Goal: Information Seeking & Learning: Learn about a topic

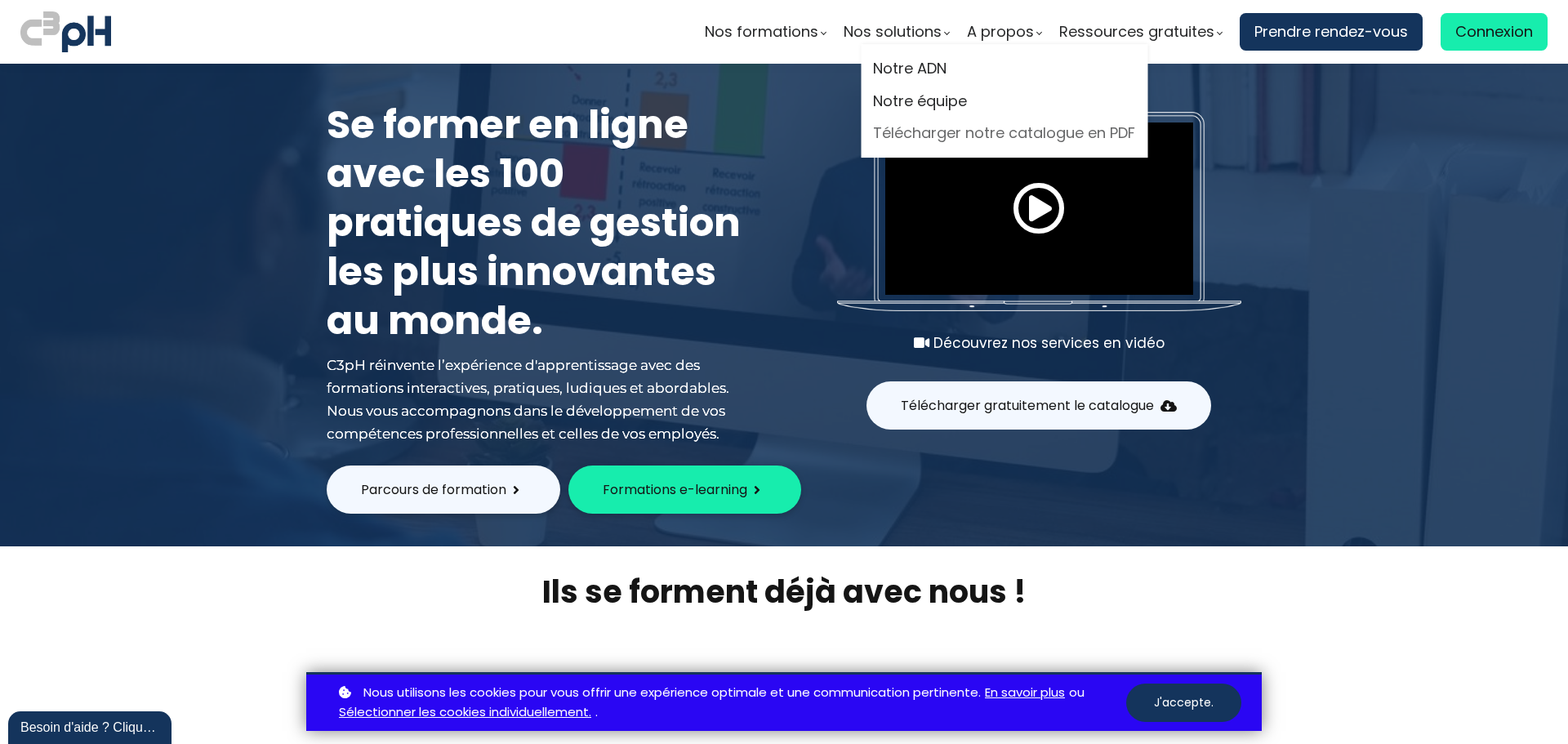
click at [1051, 138] on link "Télécharger notre catalogue en PDF" at bounding box center [1004, 133] width 262 height 25
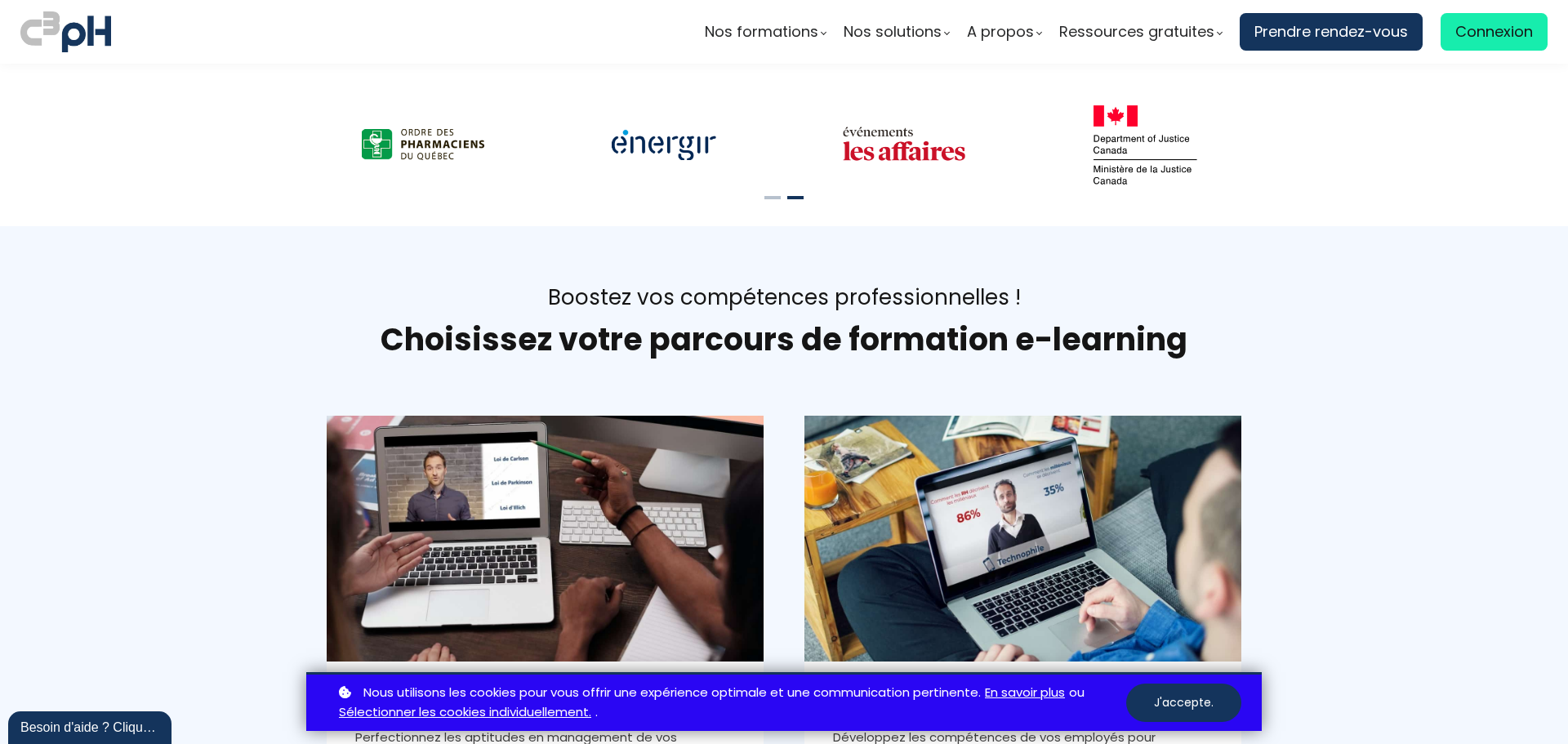
scroll to position [571, 0]
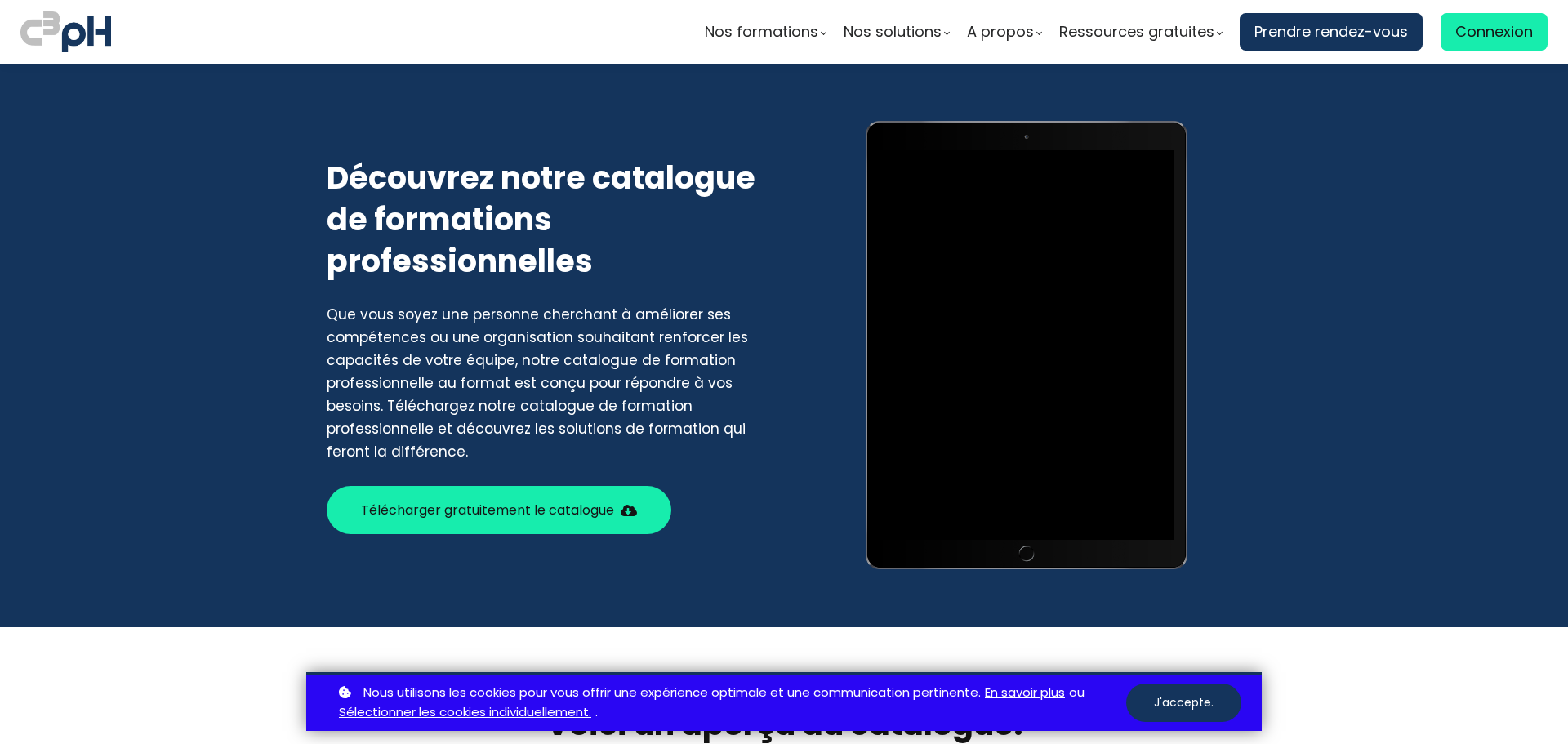
click at [565, 512] on span "Télécharger gratuitement le catalogue" at bounding box center [487, 510] width 253 height 20
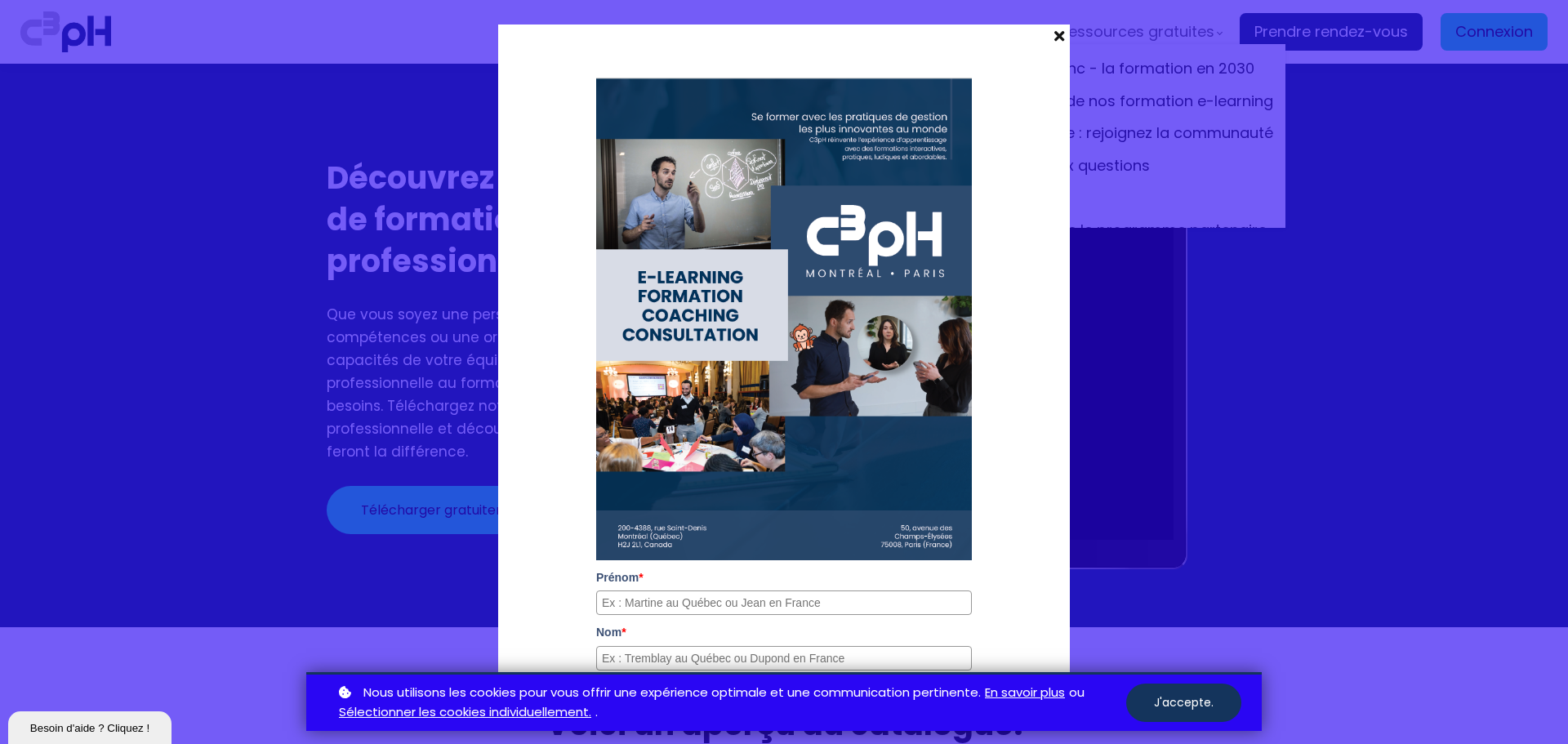
click at [1057, 38] on span at bounding box center [1059, 36] width 21 height 23
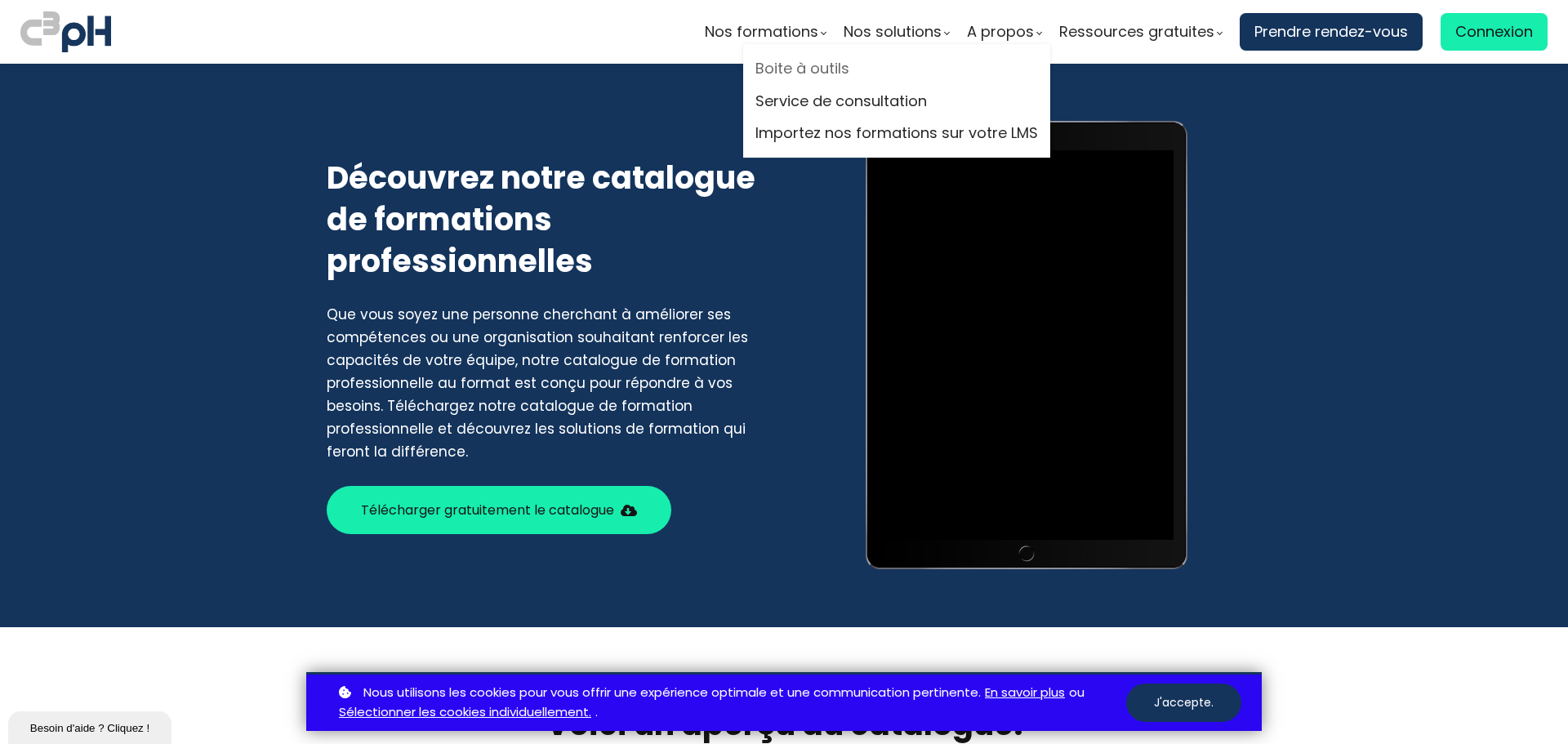
click at [828, 65] on link "Boite à outils" at bounding box center [897, 69] width 282 height 25
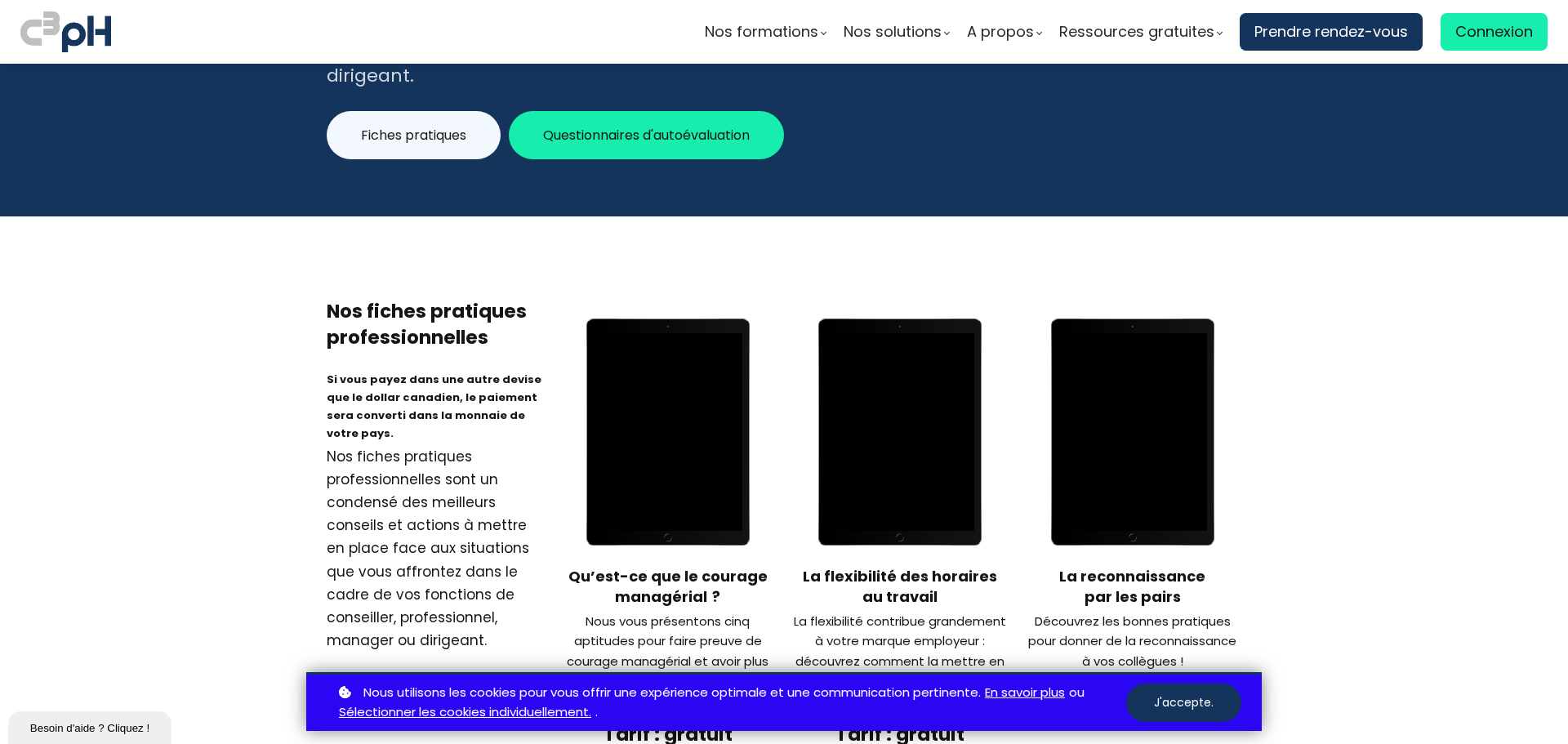
scroll to position [163, 0]
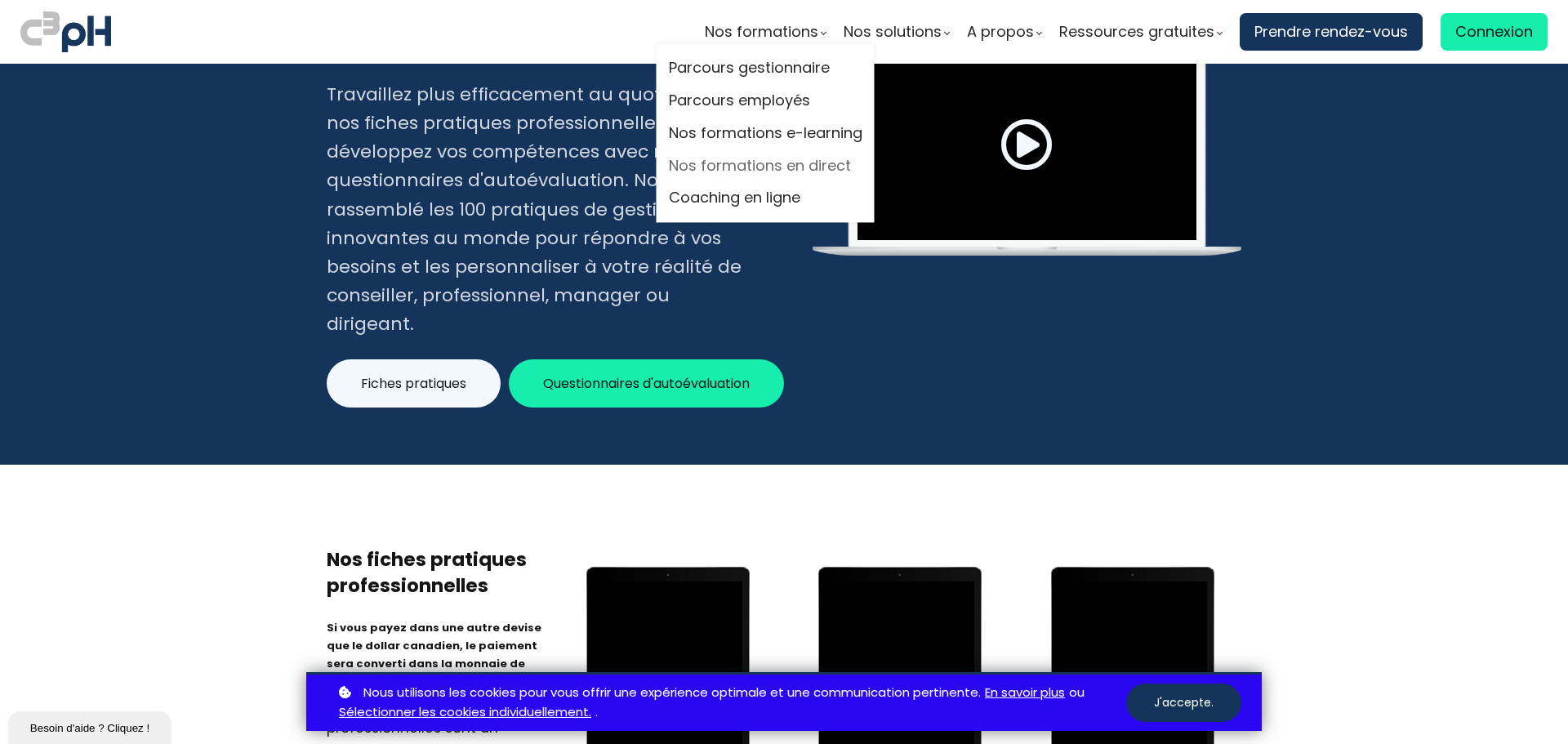
click at [787, 167] on link "Nos formations en direct" at bounding box center [765, 166] width 193 height 25
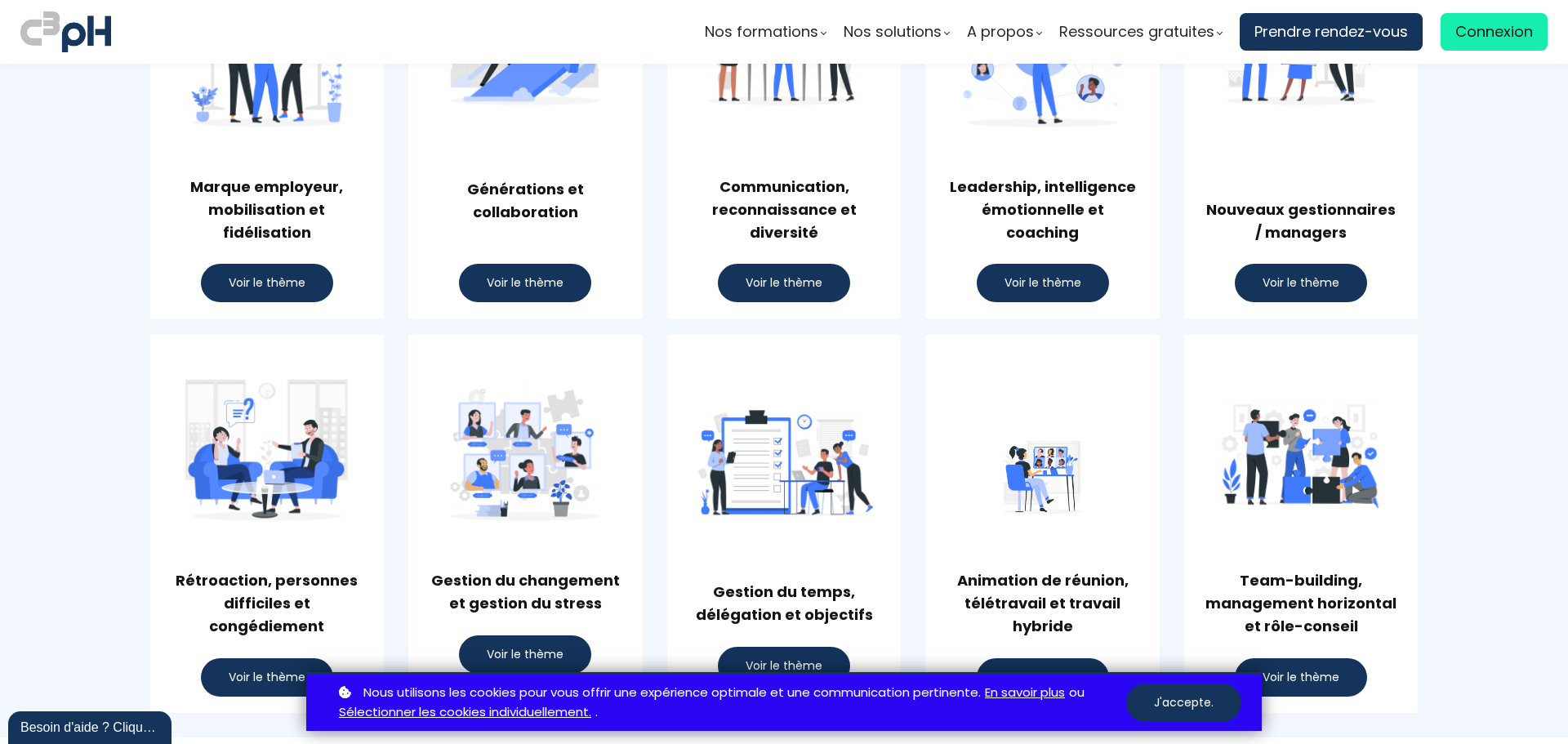
scroll to position [1142, 0]
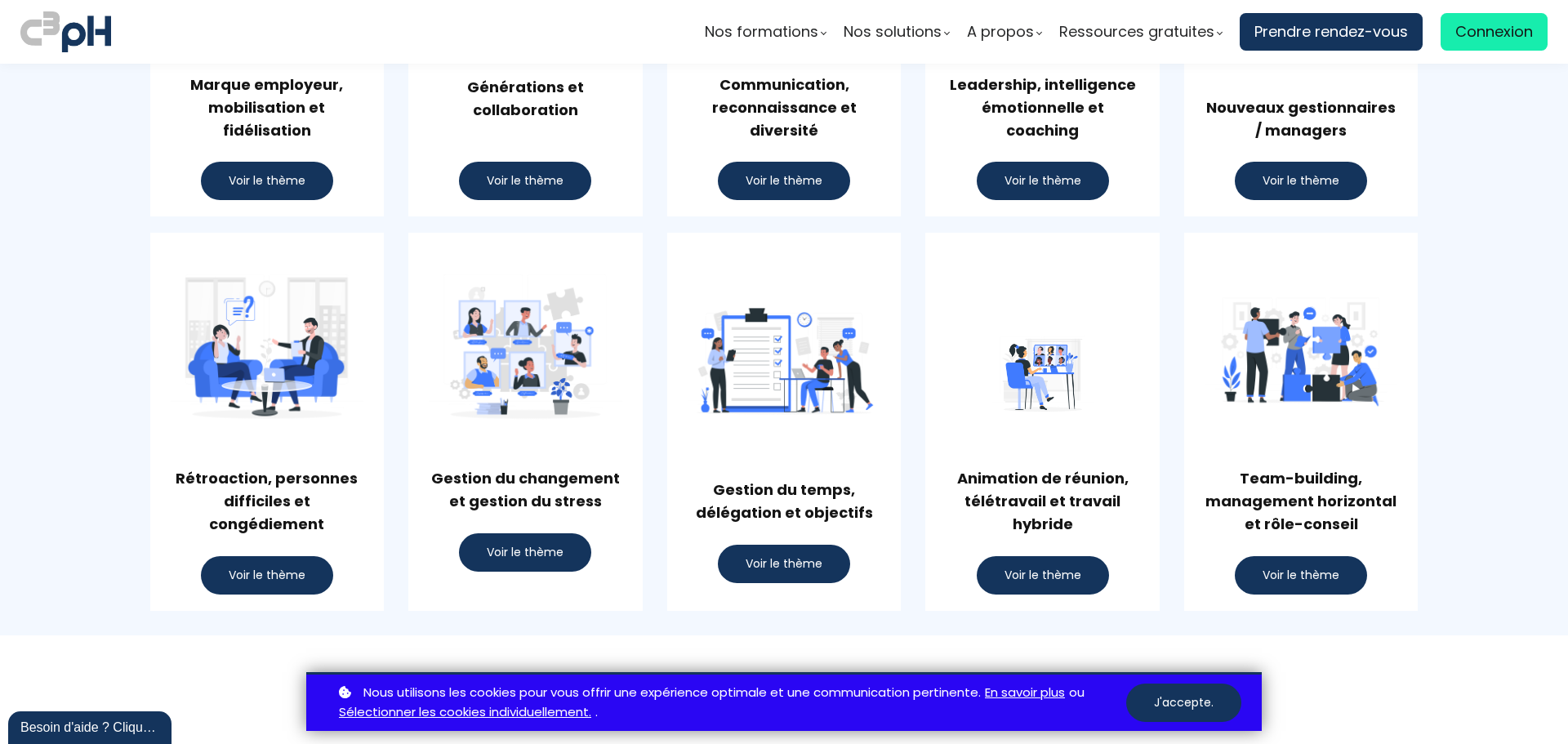
click at [1274, 567] on span "Voir le thème" at bounding box center [1301, 575] width 77 height 17
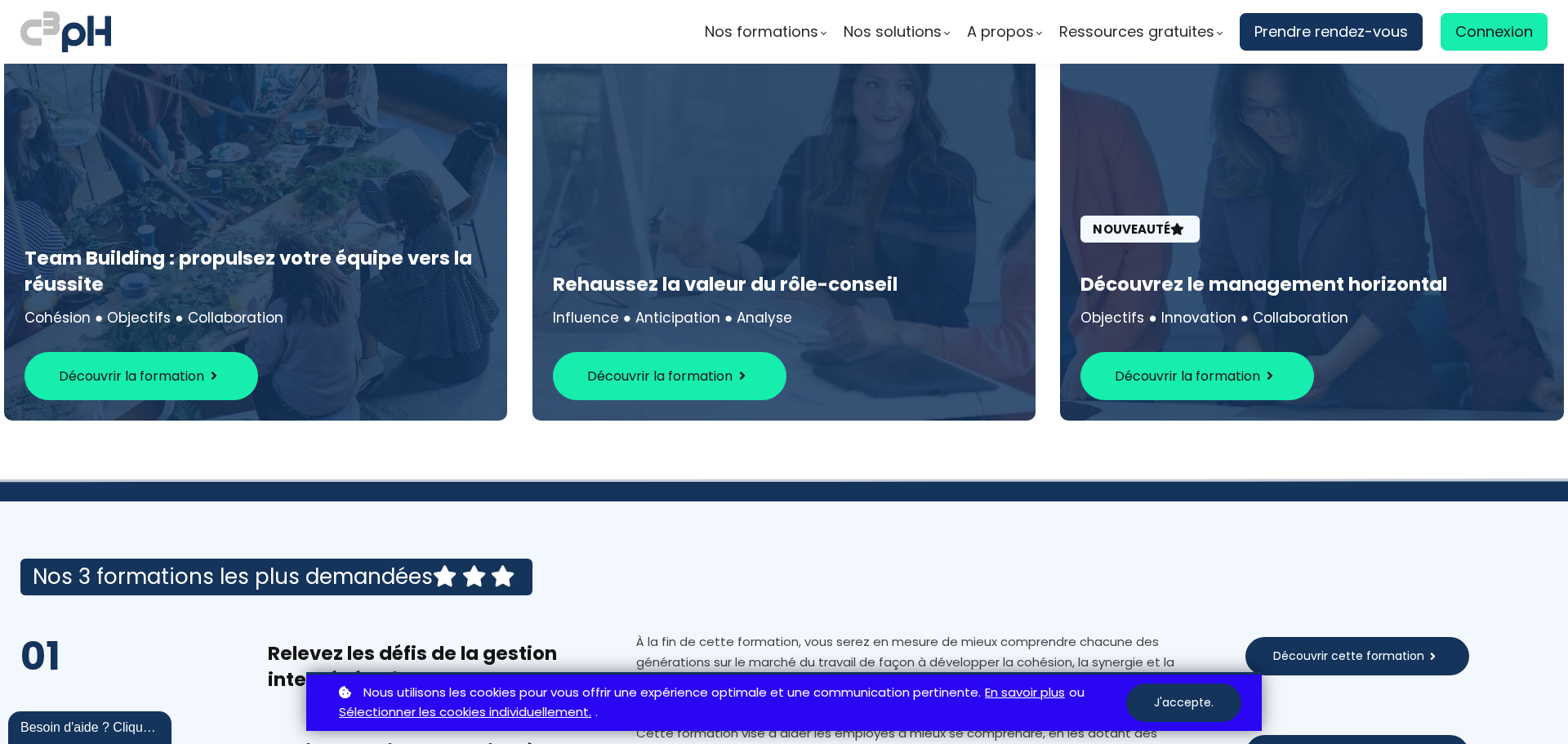
scroll to position [8739, 0]
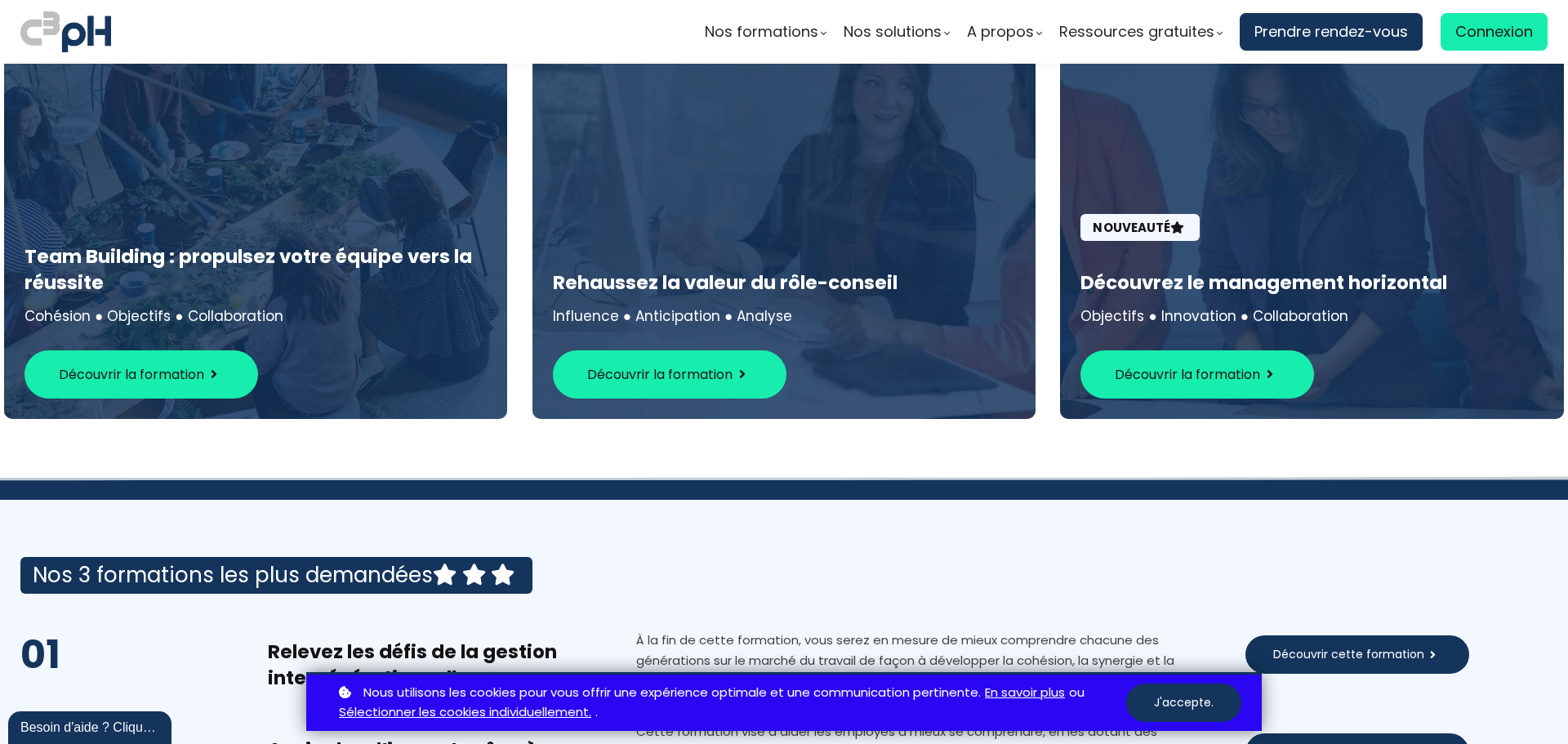
click at [1204, 359] on button "Découvrir la formation" at bounding box center [1197, 374] width 234 height 48
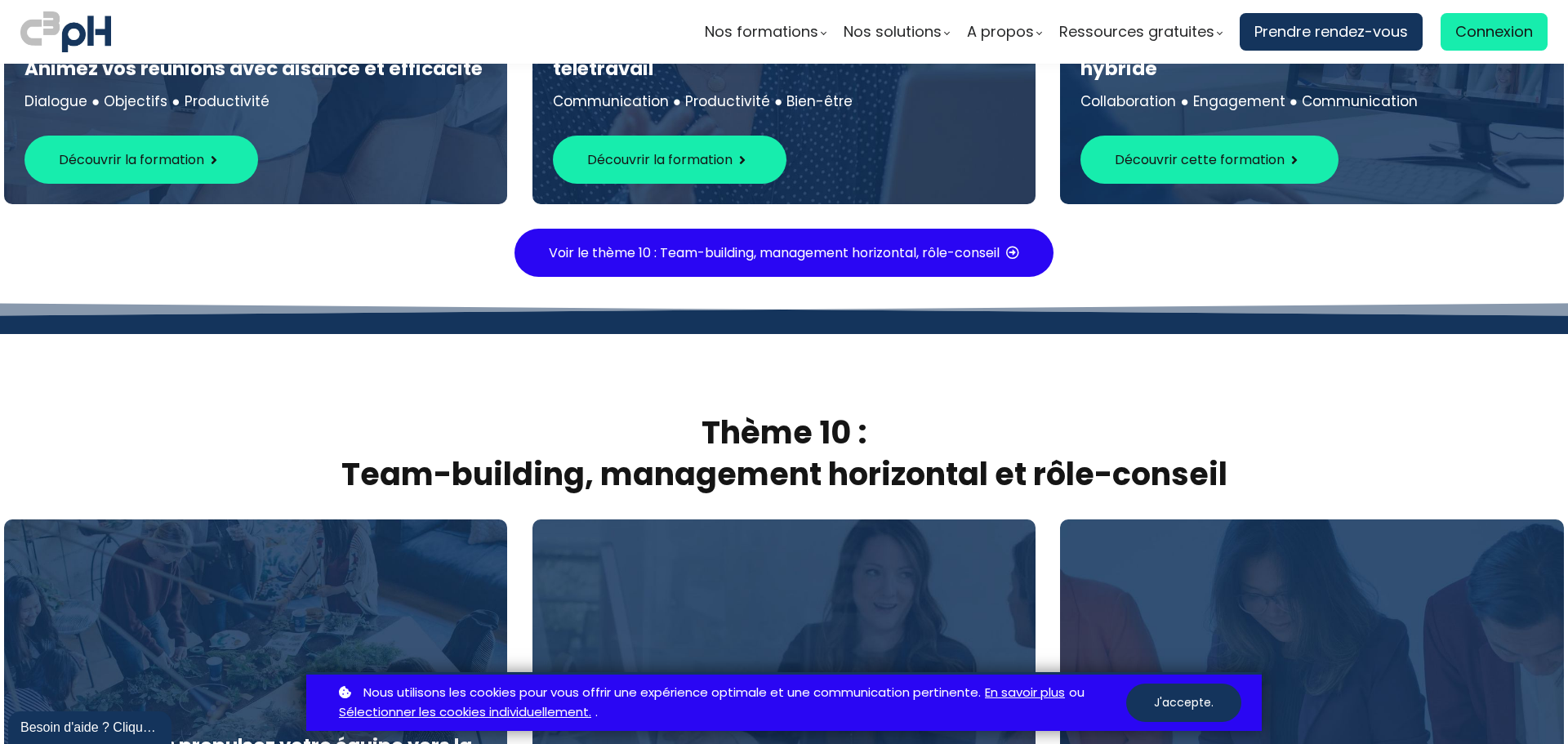
scroll to position [8249, 0]
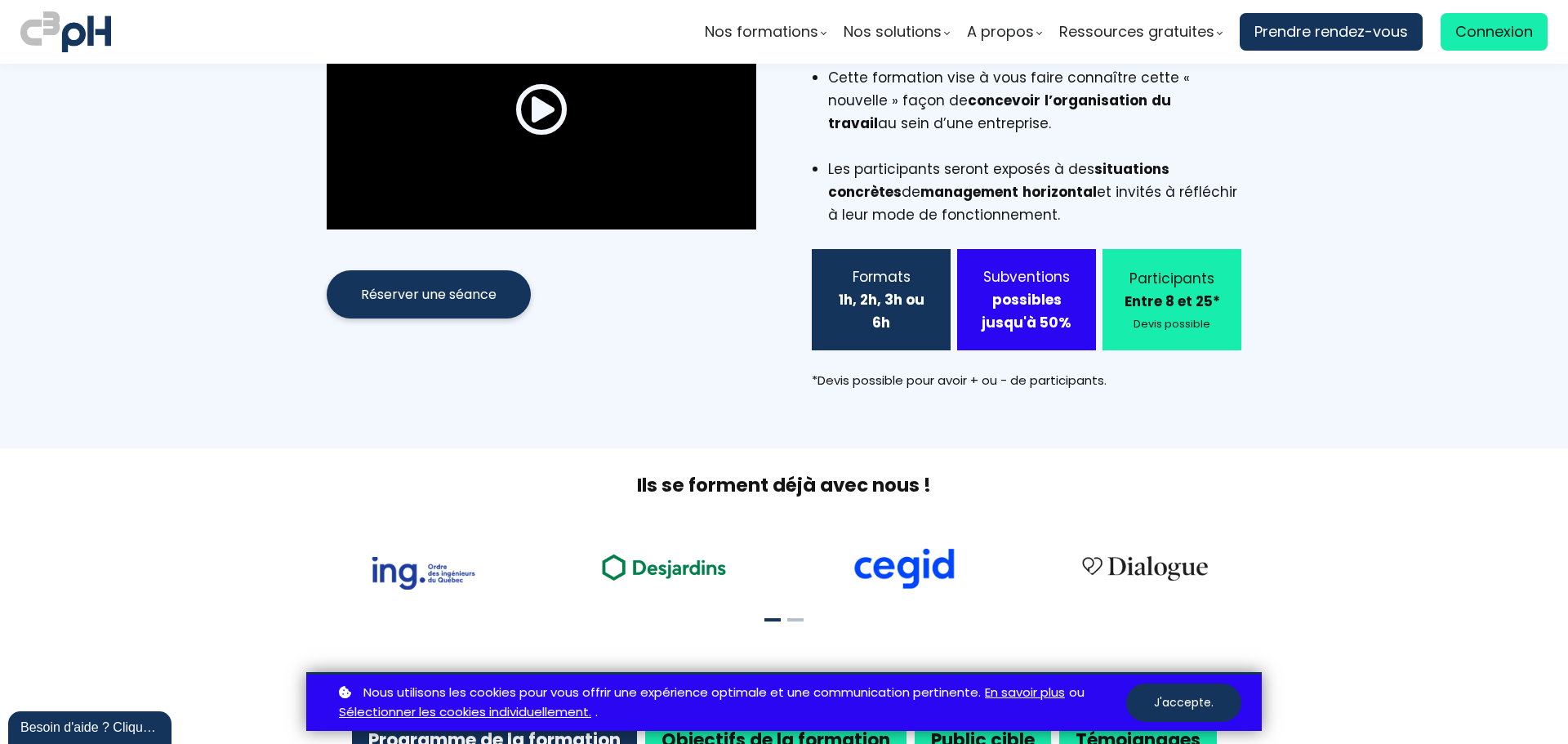
scroll to position [326, 0]
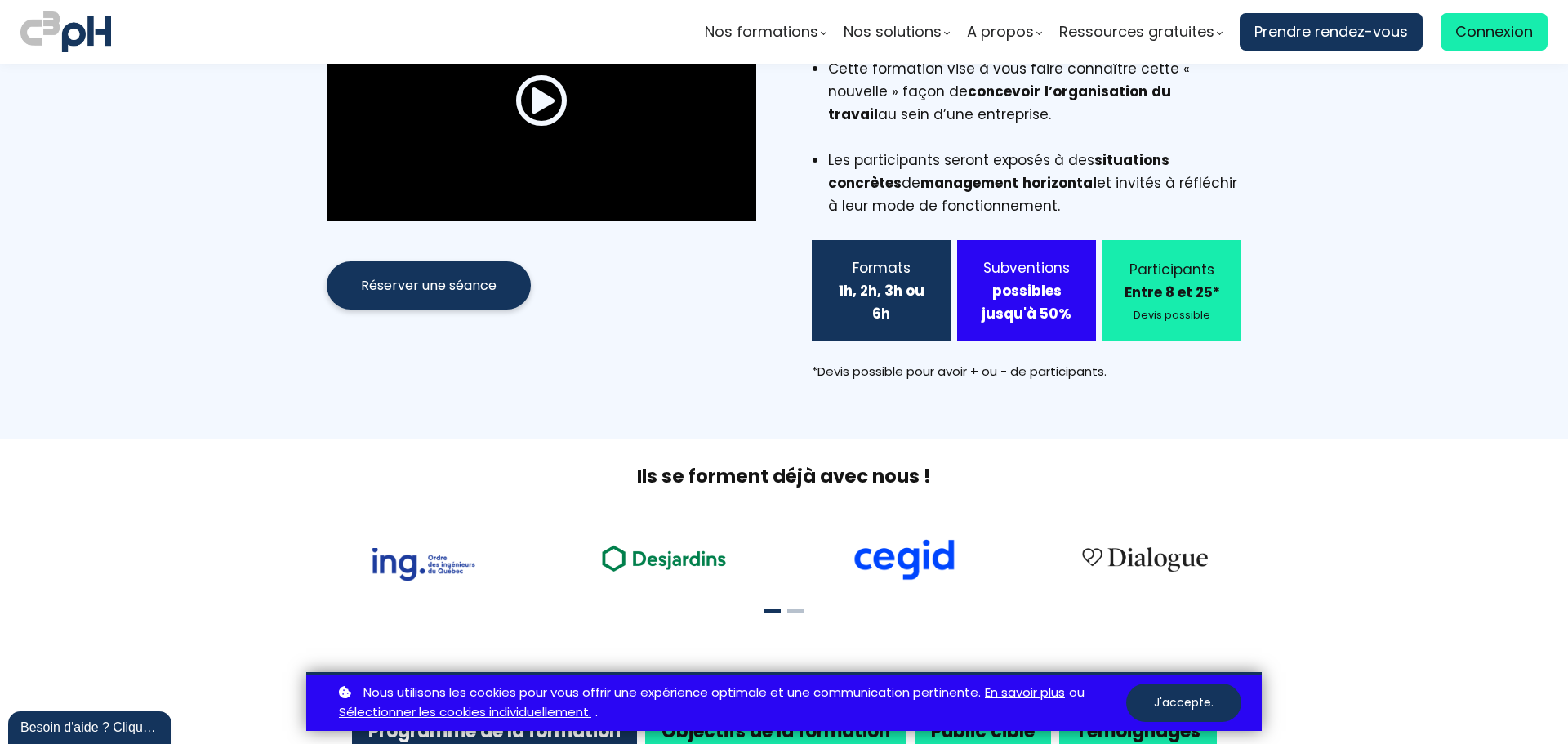
click at [1142, 258] on div "Participants" at bounding box center [1171, 270] width 98 height 23
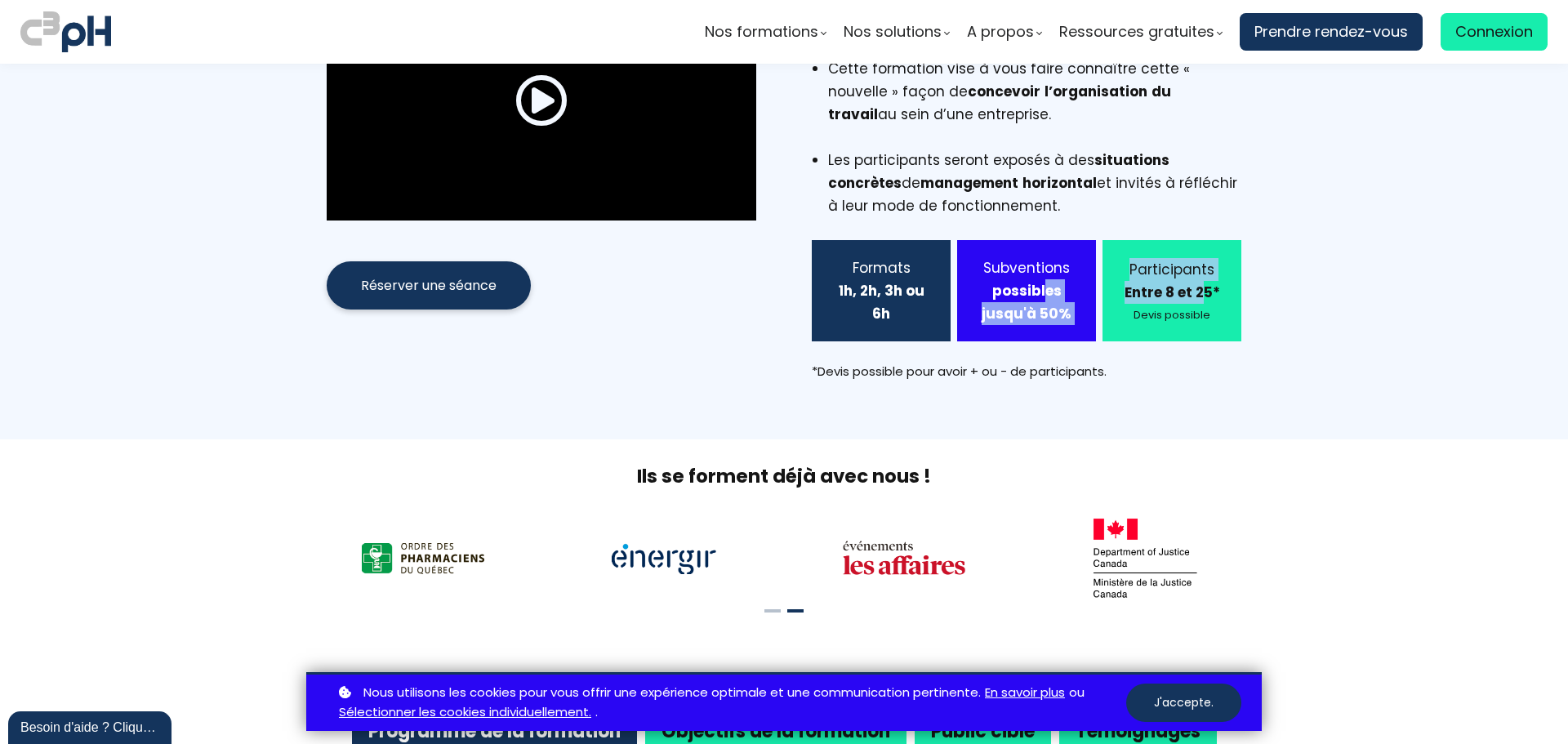
drag, startPoint x: 1042, startPoint y: 273, endPoint x: 1200, endPoint y: 281, distance: 158.2
click at [1200, 281] on div "Formats 1h, 2h, 3h ou 6h Subventions possibles jusqu'à 50% Participants Entre 8…" at bounding box center [1027, 290] width 429 height 101
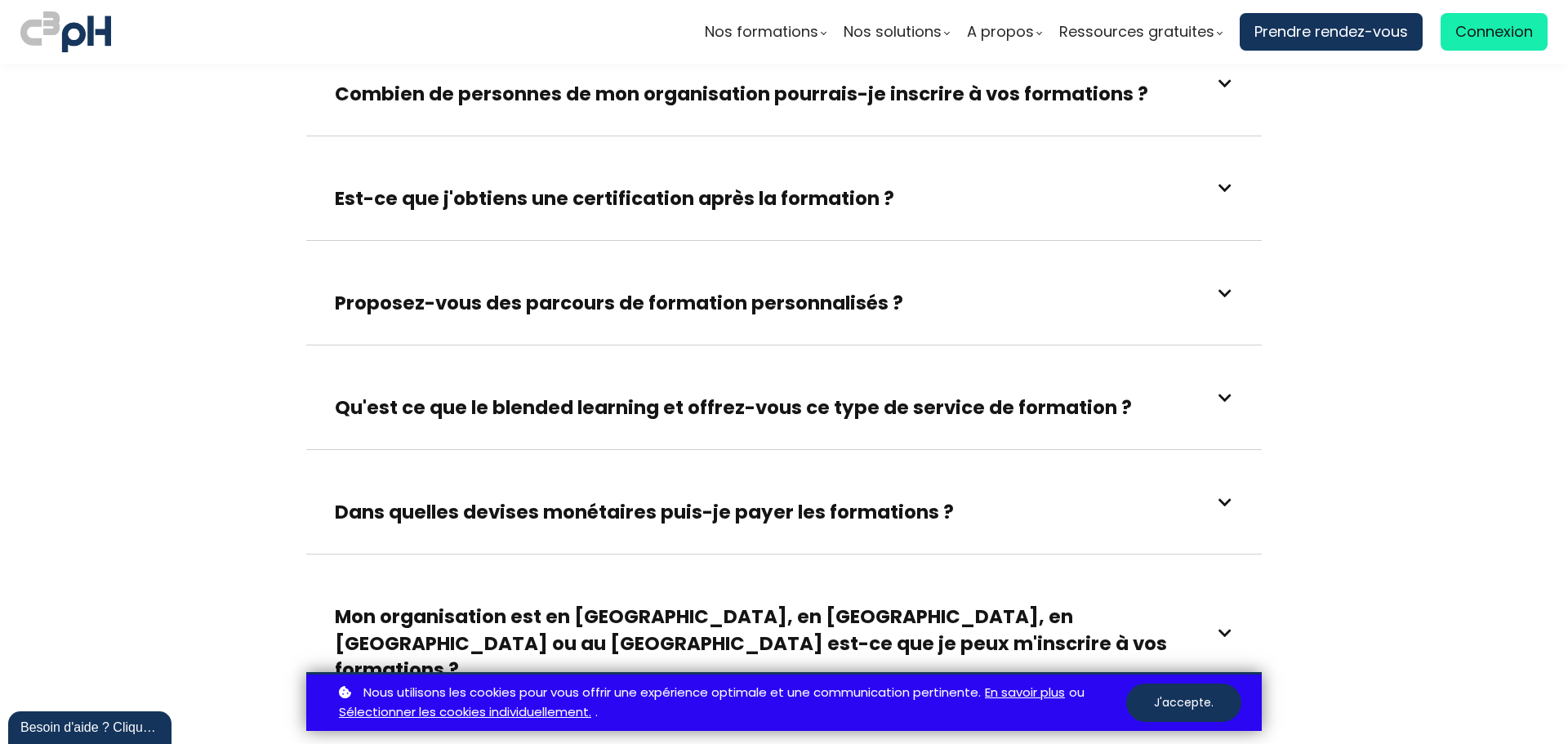
scroll to position [2496, 0]
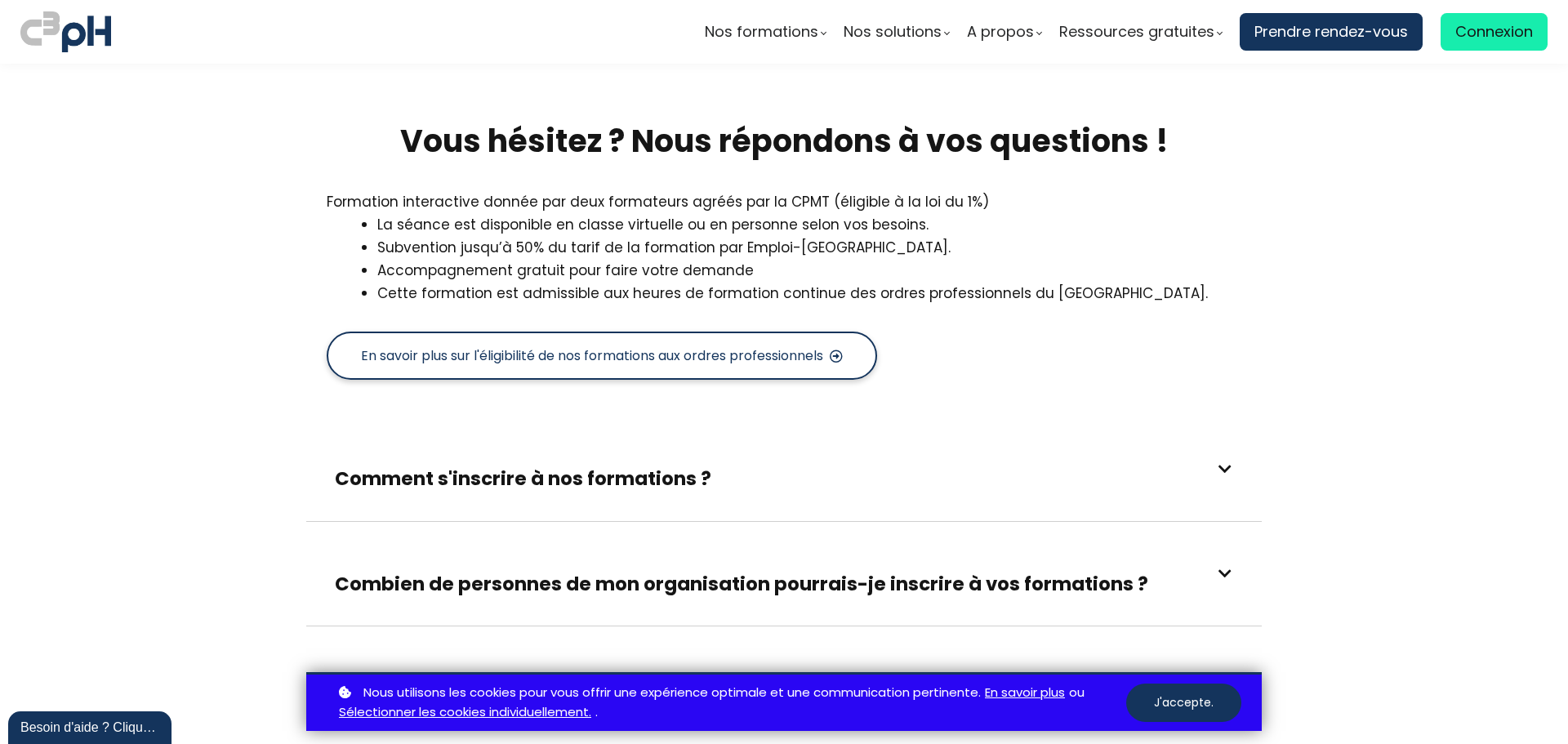
click at [521, 465] on h3 "Comment s'inscrire à nos formations ?" at bounding box center [523, 479] width 377 height 26
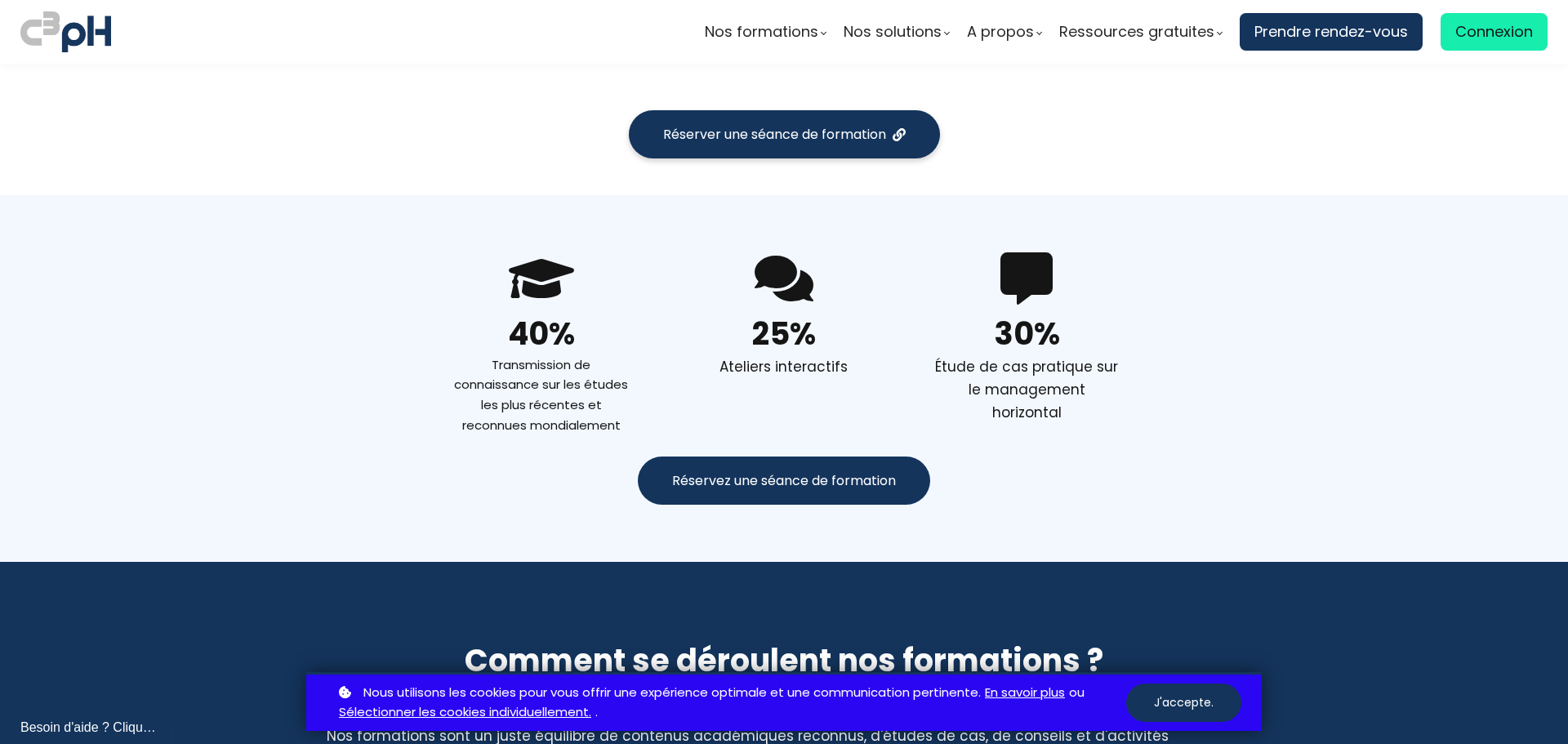
scroll to position [1276, 0]
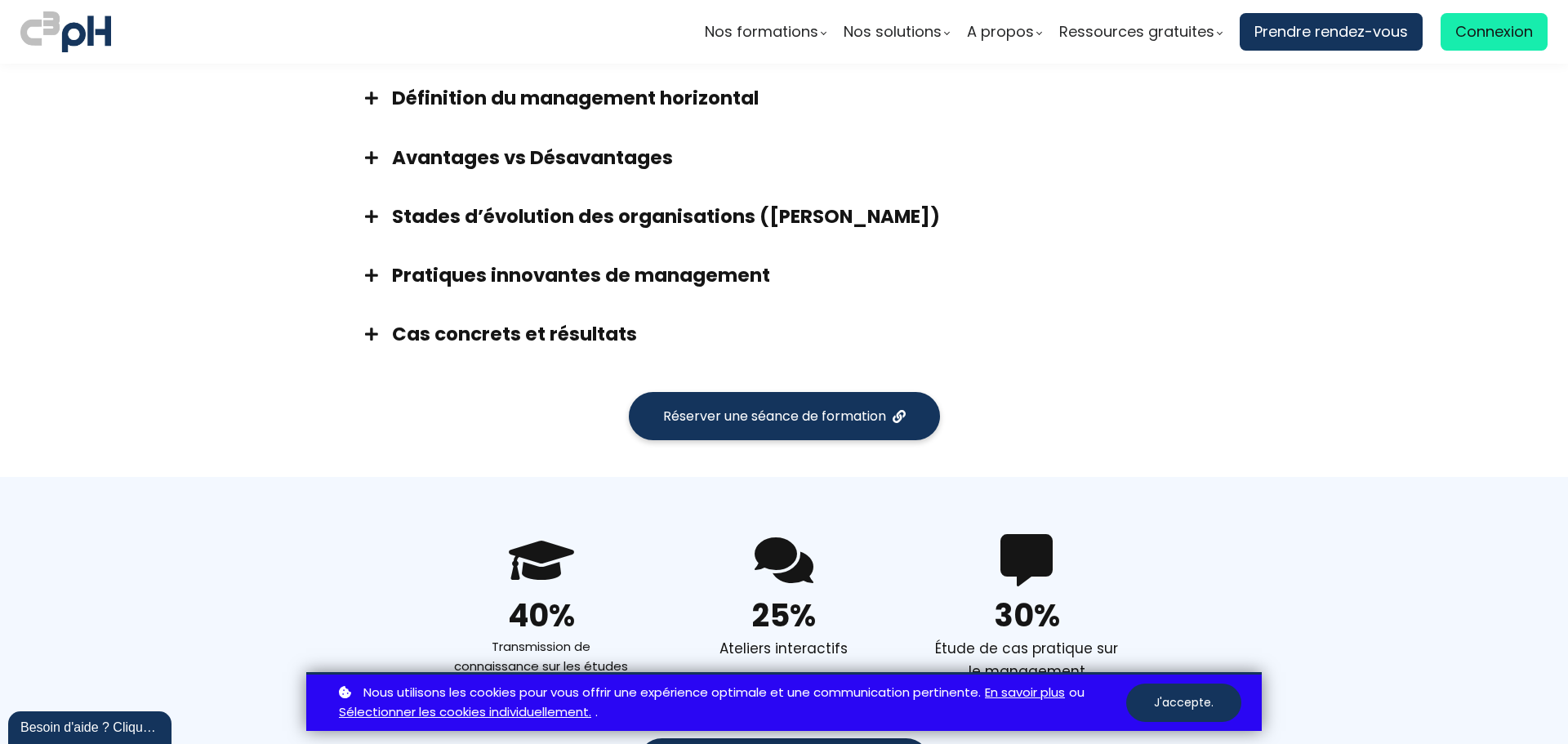
click at [665, 405] on span "Réserver une séance de formation" at bounding box center [774, 415] width 223 height 20
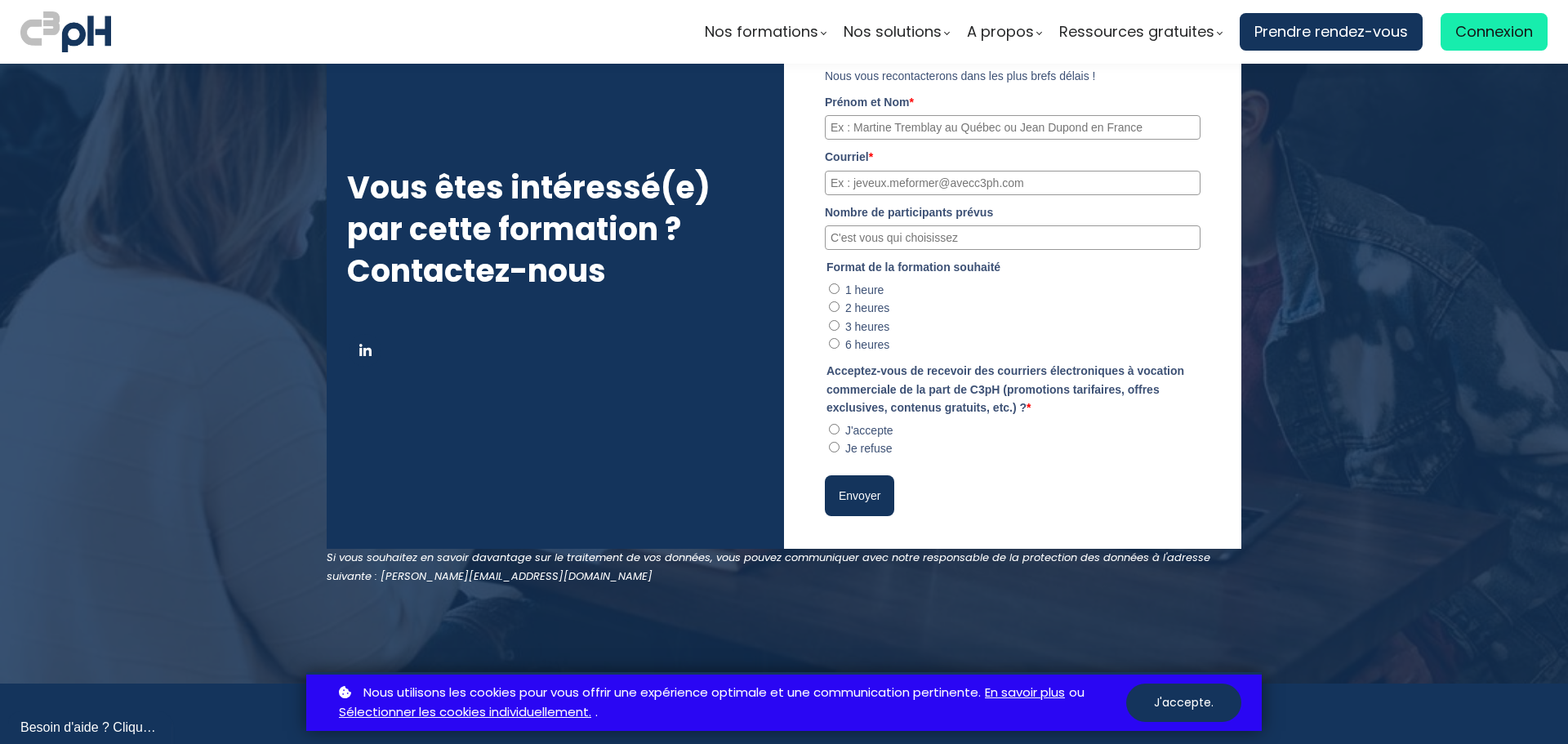
scroll to position [4217, 0]
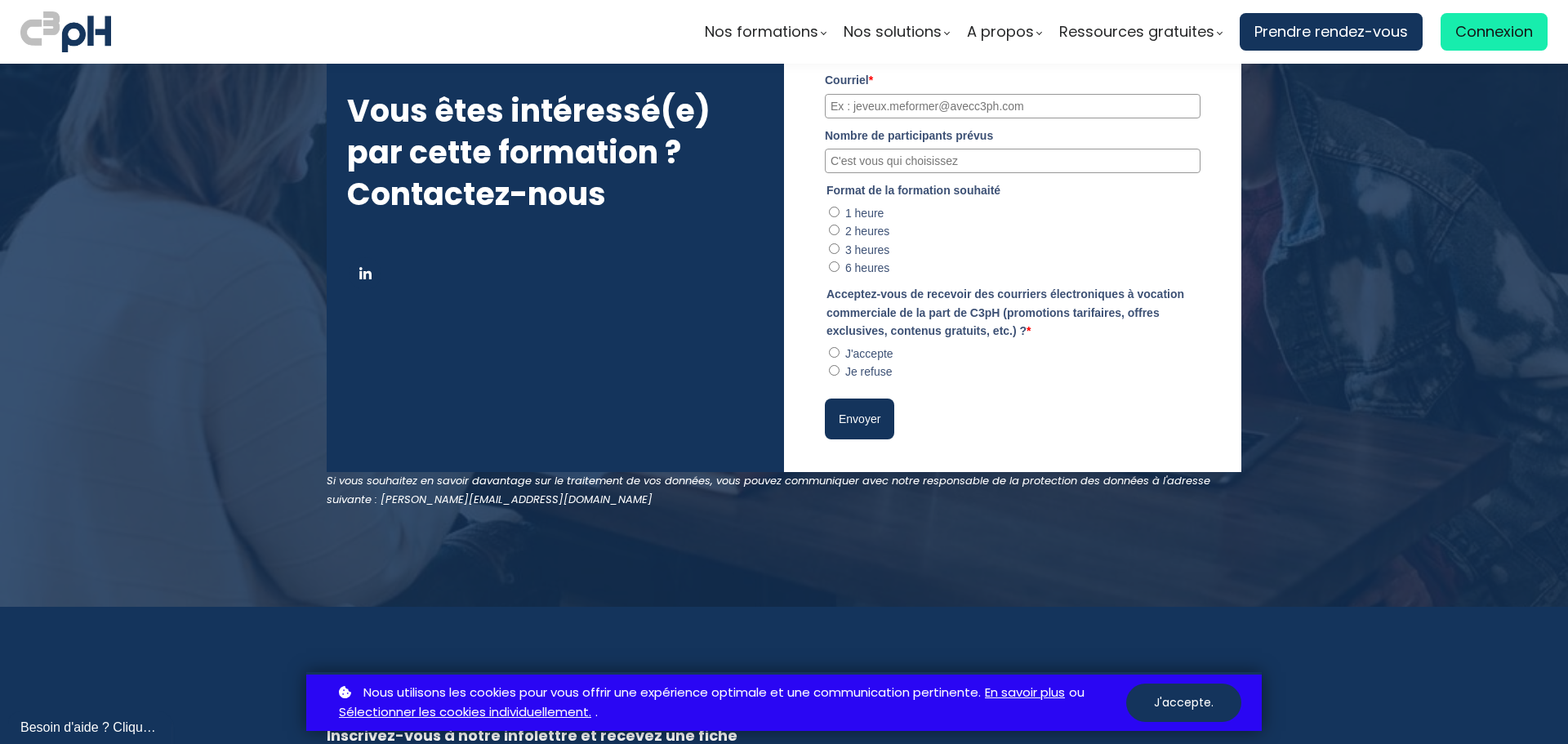
click at [836, 241] on div "3 heures" at bounding box center [1012, 249] width 376 height 18
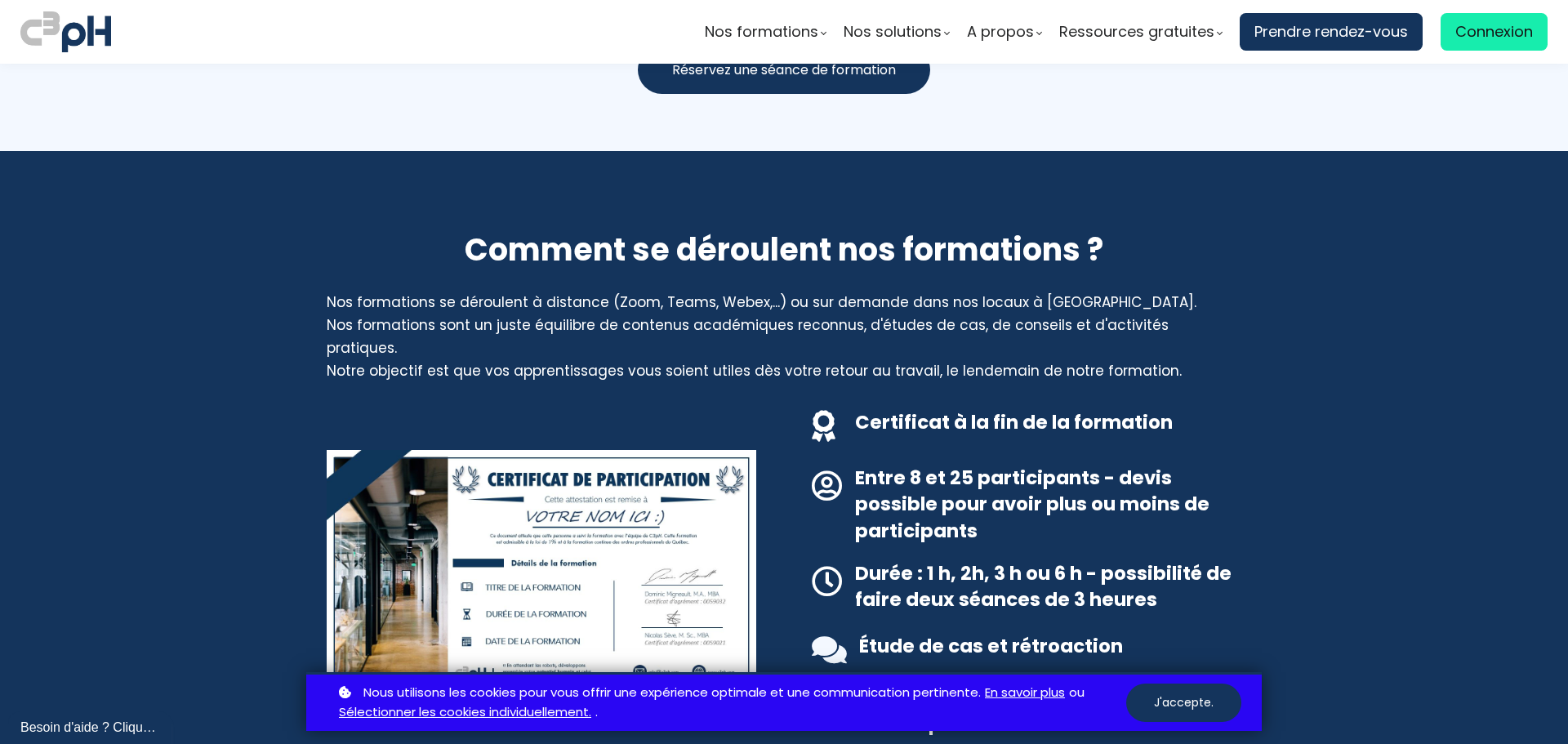
scroll to position [1685, 0]
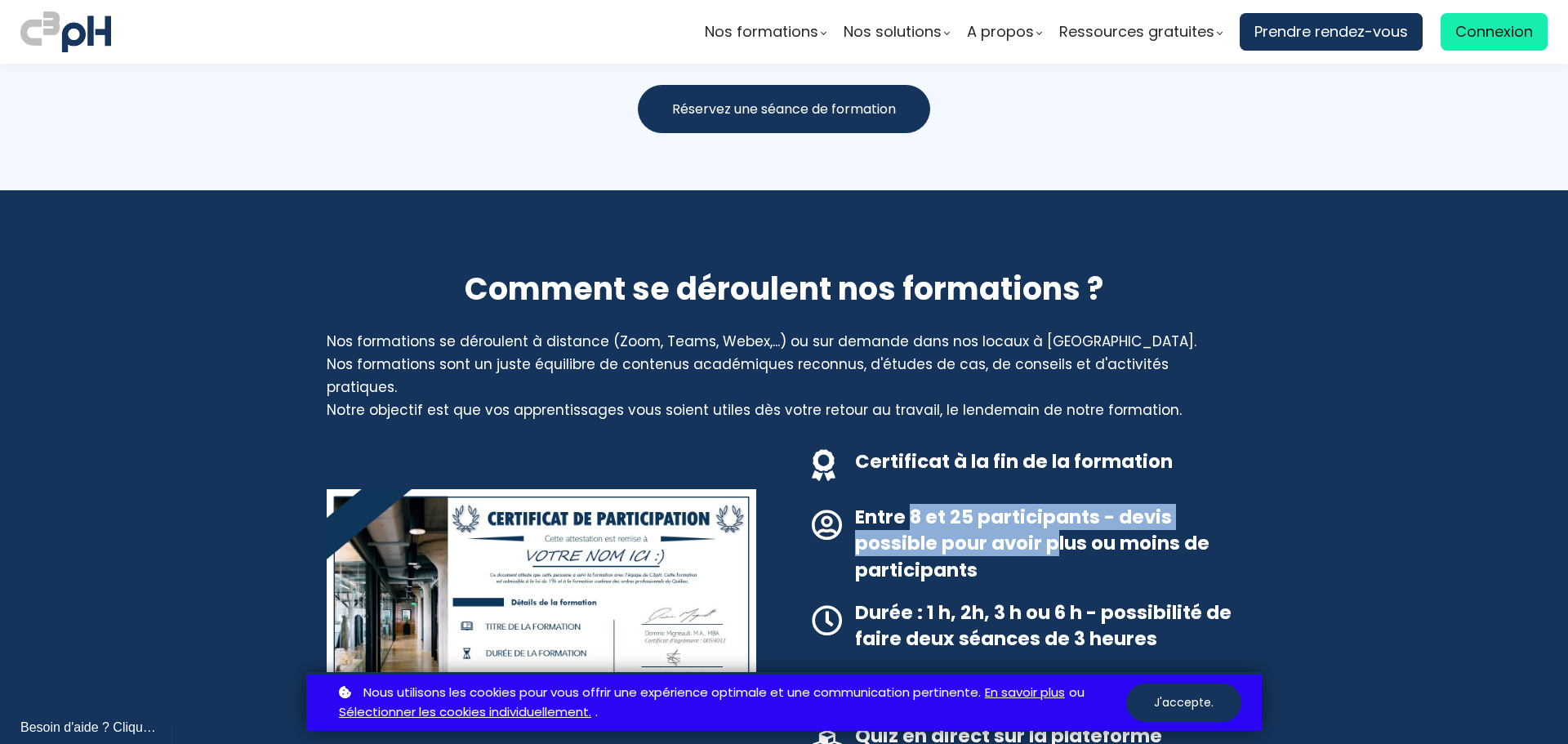
drag, startPoint x: 918, startPoint y: 480, endPoint x: 1047, endPoint y: 494, distance: 129.8
click at [1049, 503] on h3 "Entre 8 et 25 participants - devis possible pour avoir plus ou moins de partici…" at bounding box center [1049, 543] width 386 height 79
click at [644, 522] on img at bounding box center [541, 610] width 429 height 242
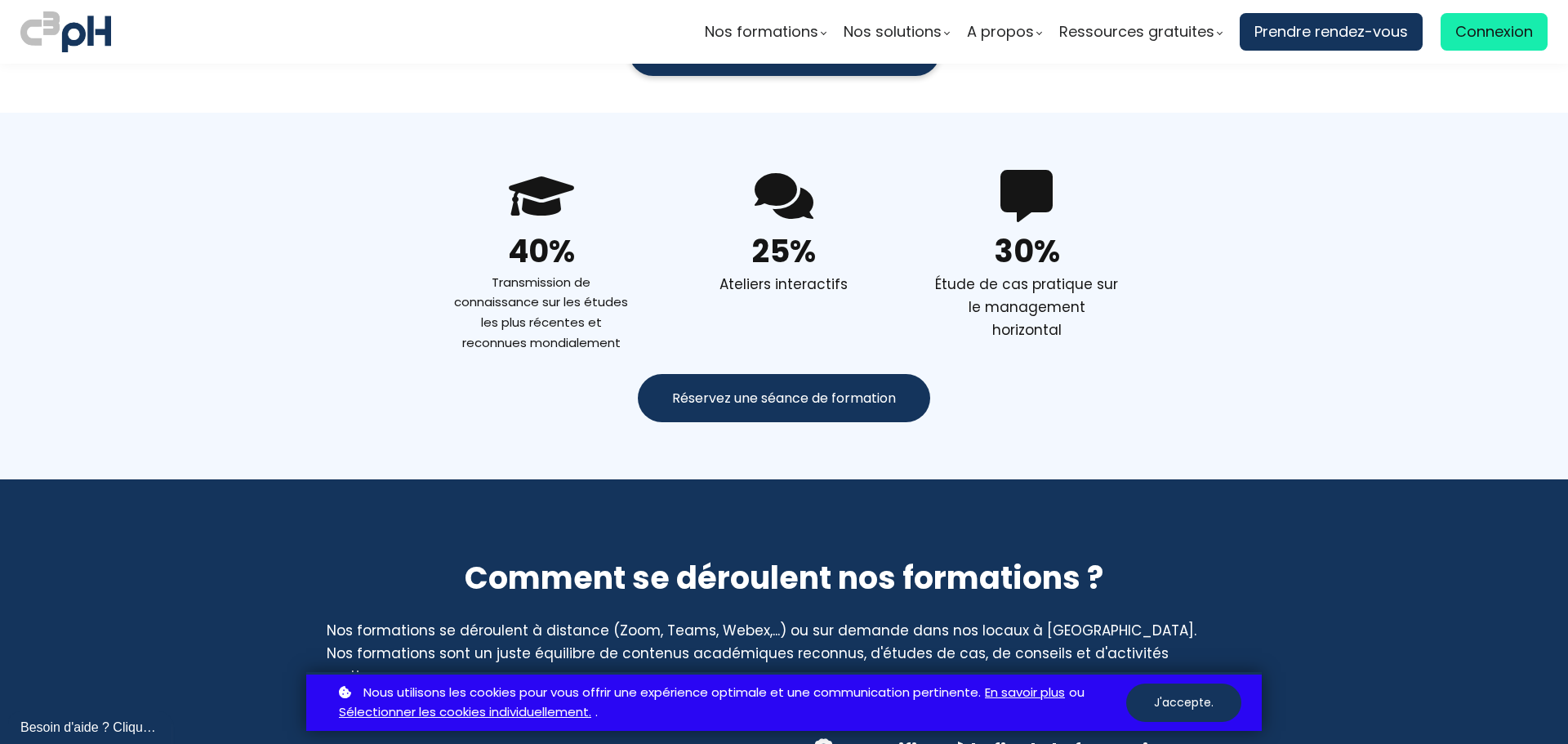
scroll to position [1358, 0]
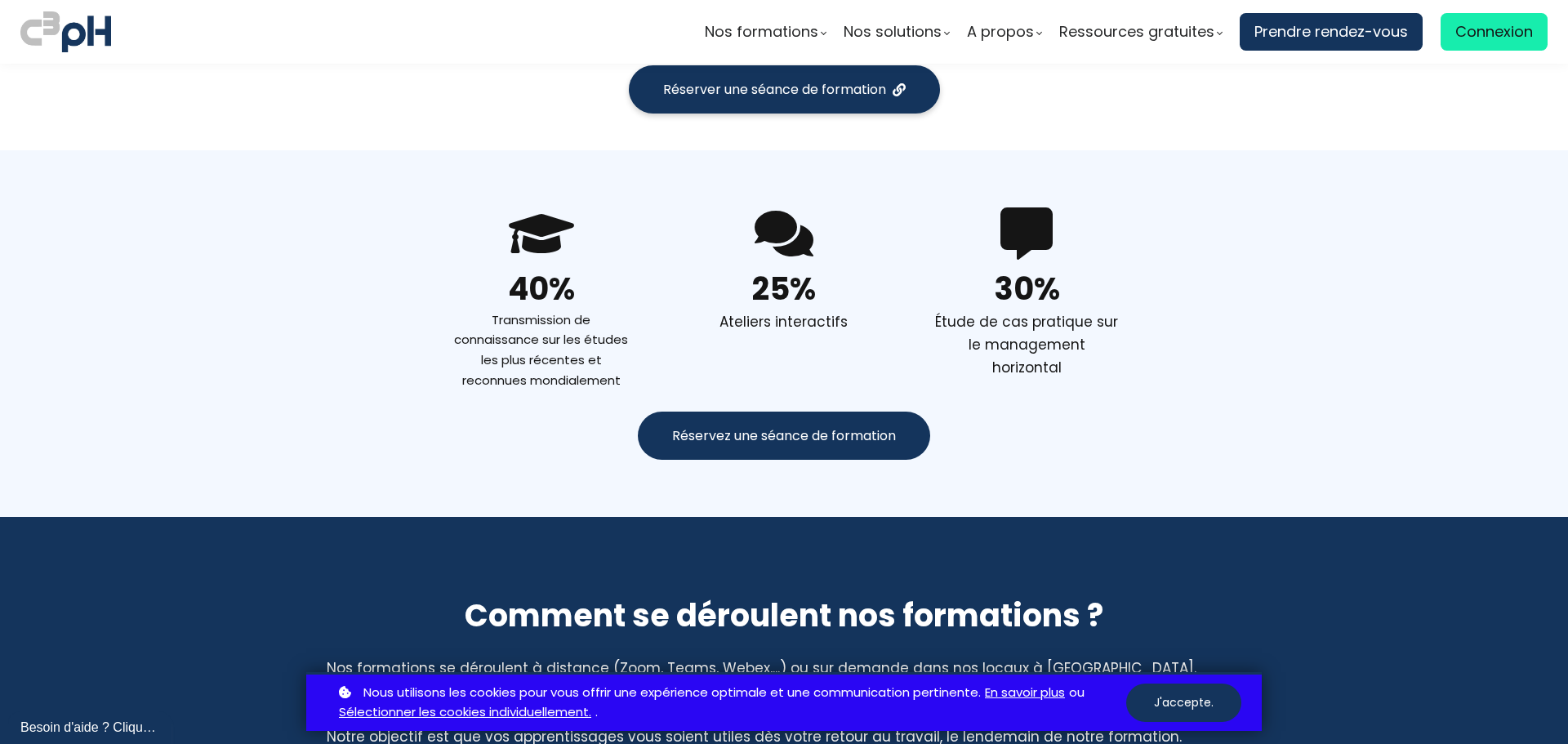
click at [788, 425] on span "Réservez une séance de formation" at bounding box center [784, 435] width 224 height 20
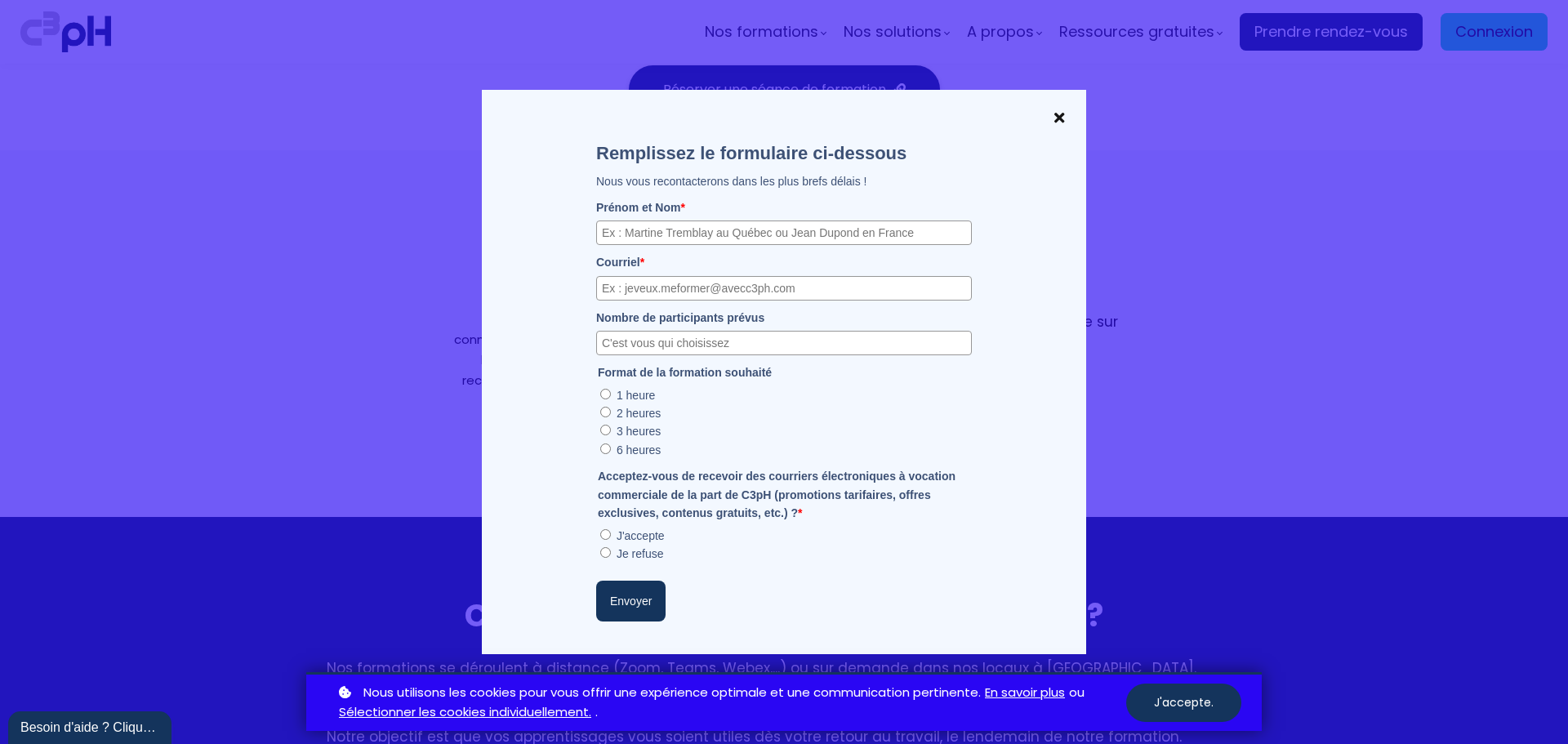
click at [1078, 114] on div "Remplissez le formulaire ci-dessous Nous vous recontacterons dans les plus bref…" at bounding box center [783, 372] width 604 height 565
click at [1059, 116] on span at bounding box center [1059, 117] width 21 height 23
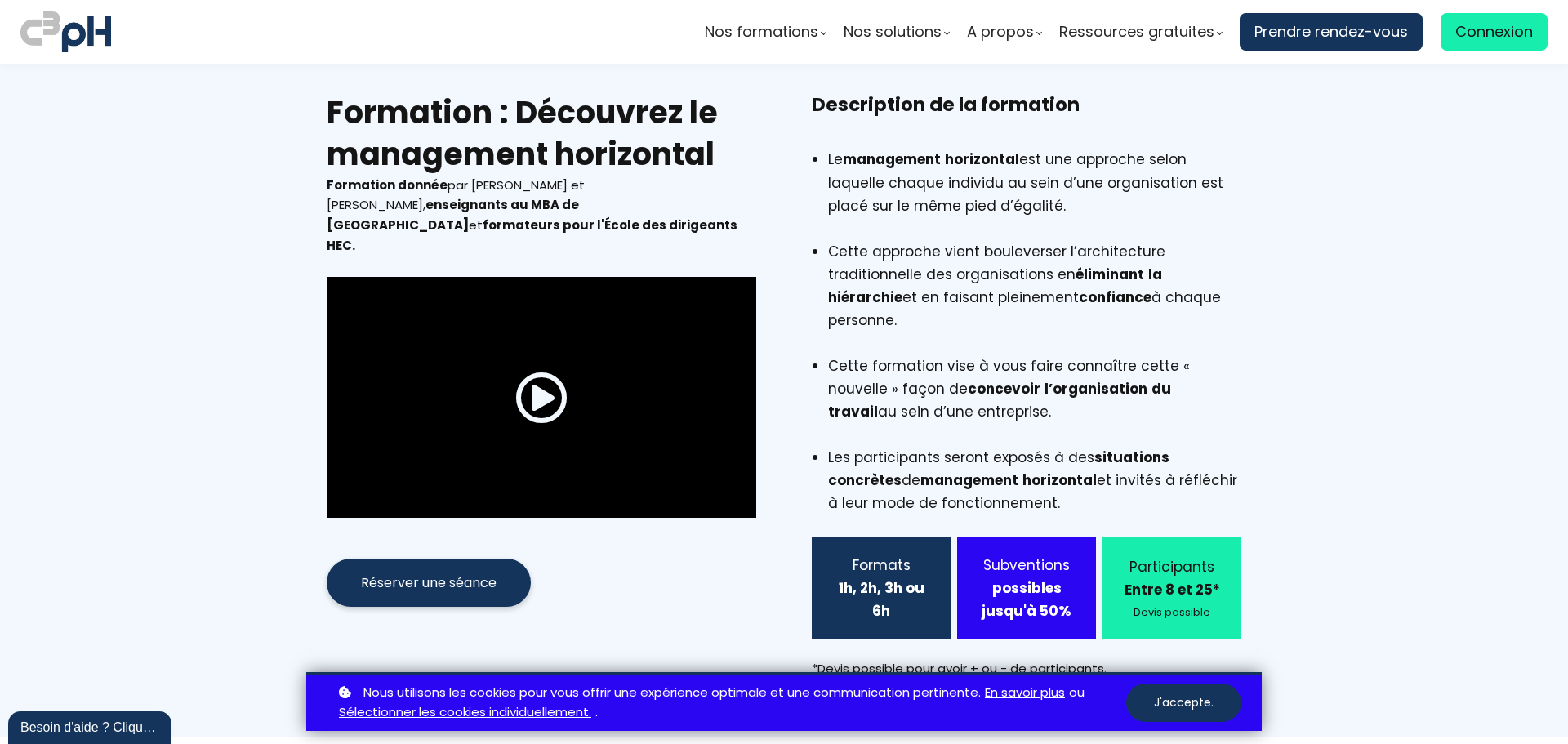
scroll to position [0, 0]
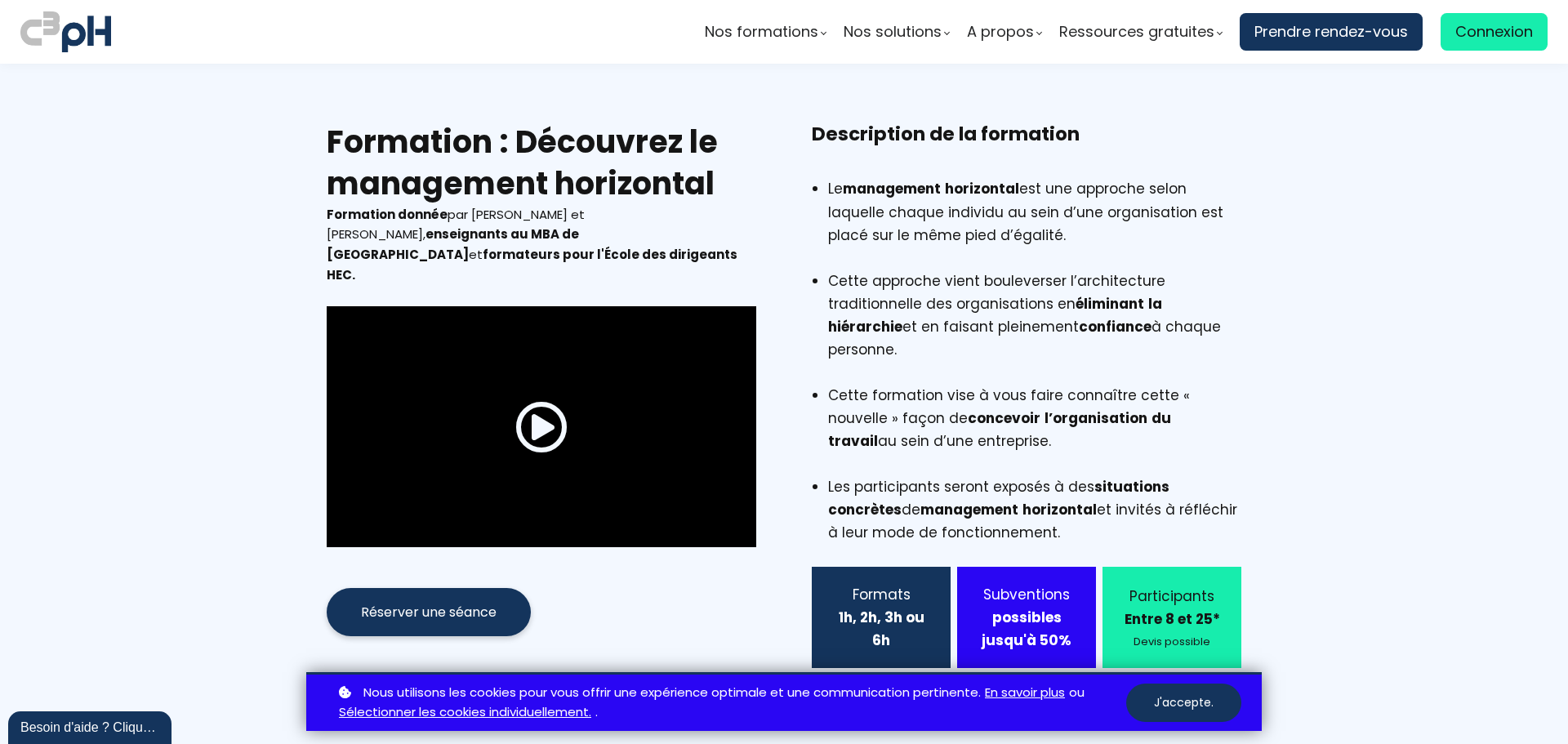
click at [420, 602] on span "Réserver une séance" at bounding box center [429, 612] width 136 height 20
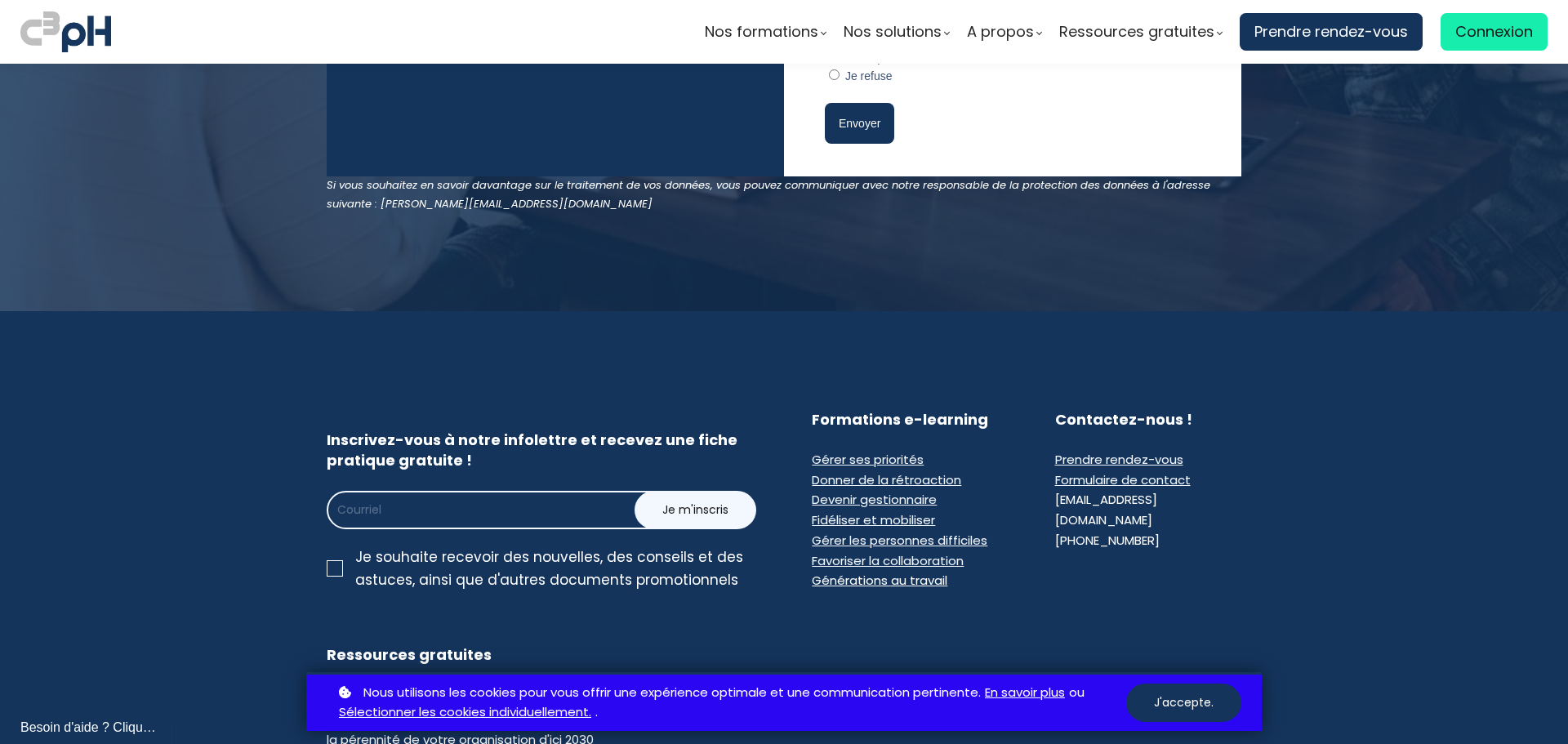
scroll to position [4543, 0]
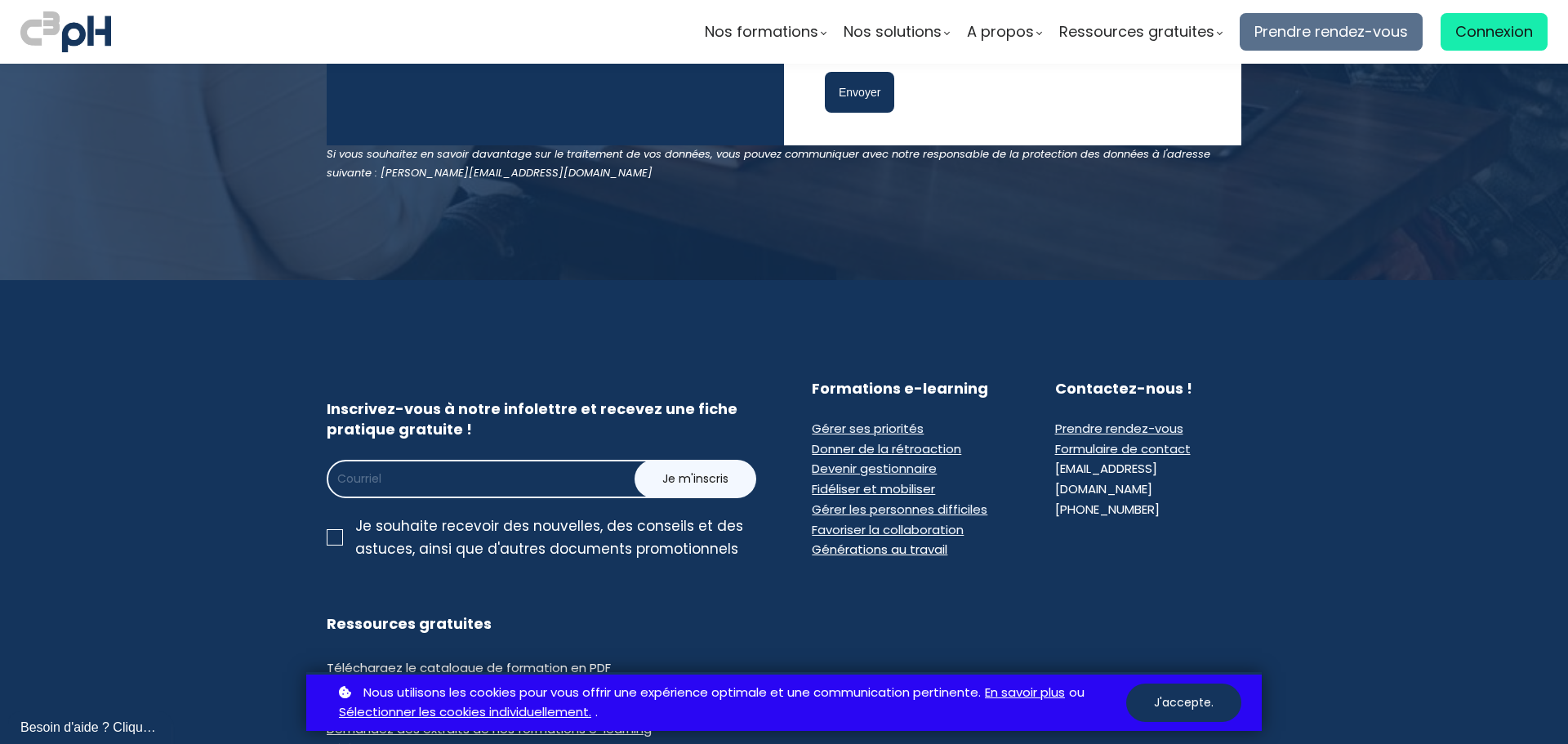
click at [1329, 43] on span "Prendre rendez-vous" at bounding box center [1331, 32] width 153 height 25
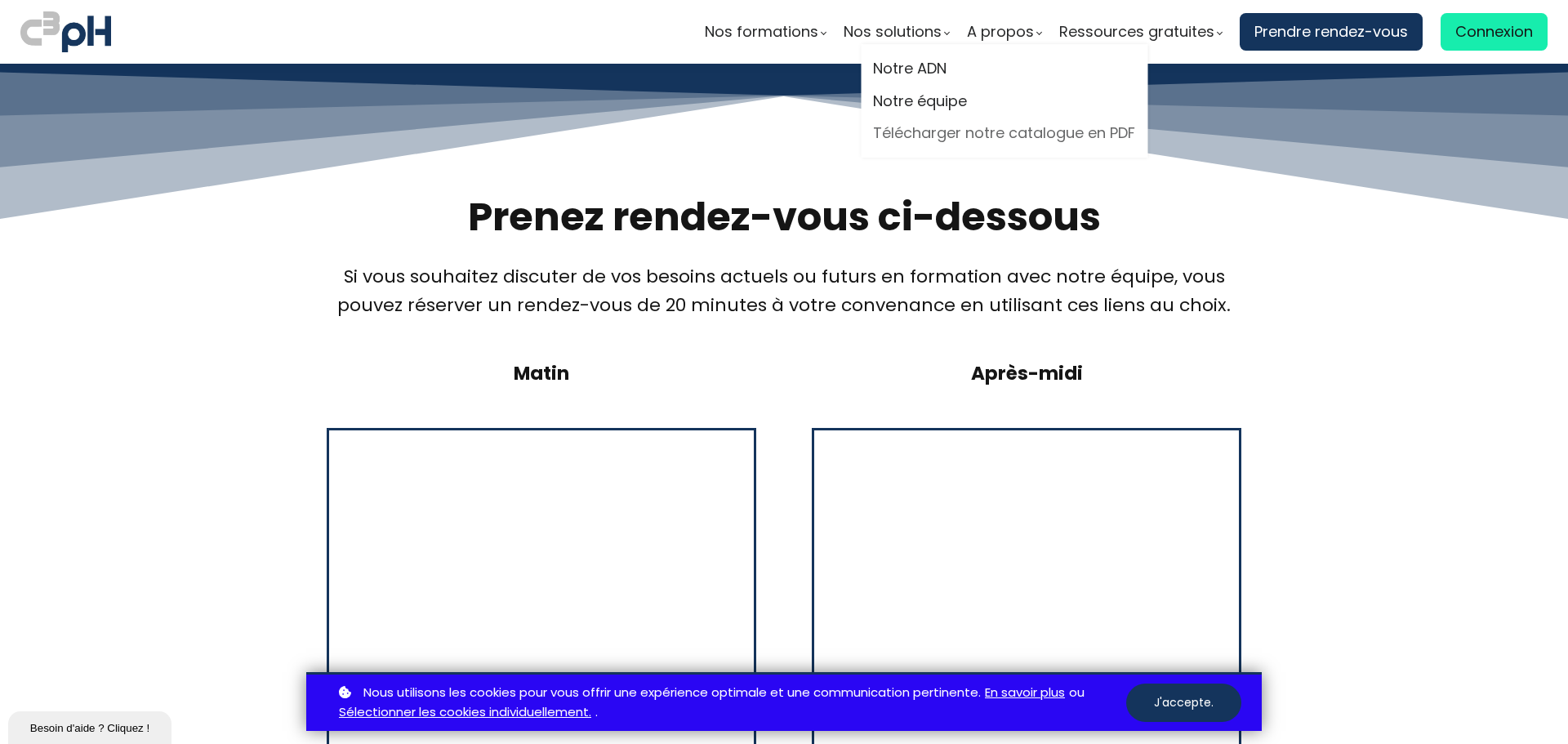
click at [1005, 128] on link "Télécharger notre catalogue en PDF" at bounding box center [1004, 133] width 262 height 25
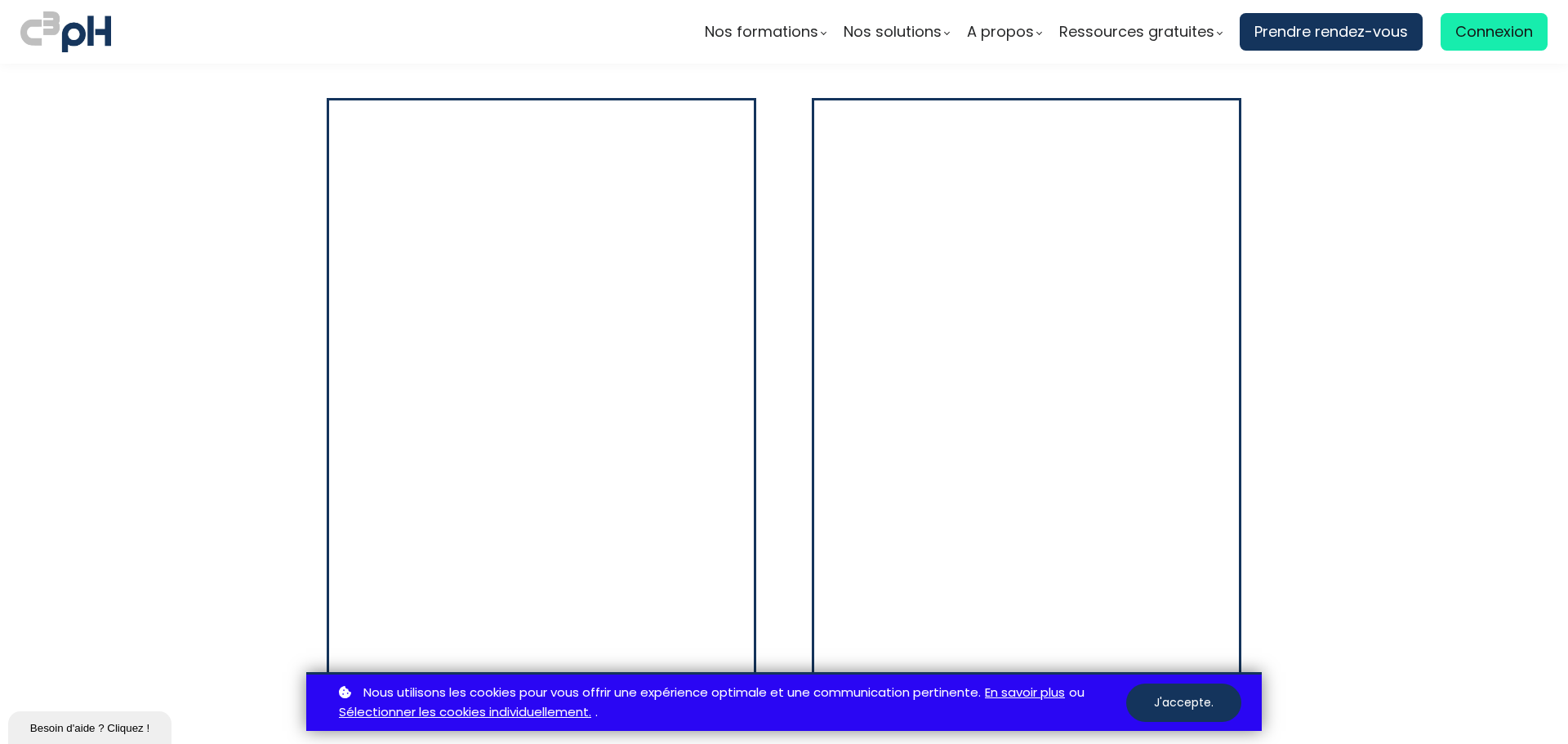
scroll to position [408, 0]
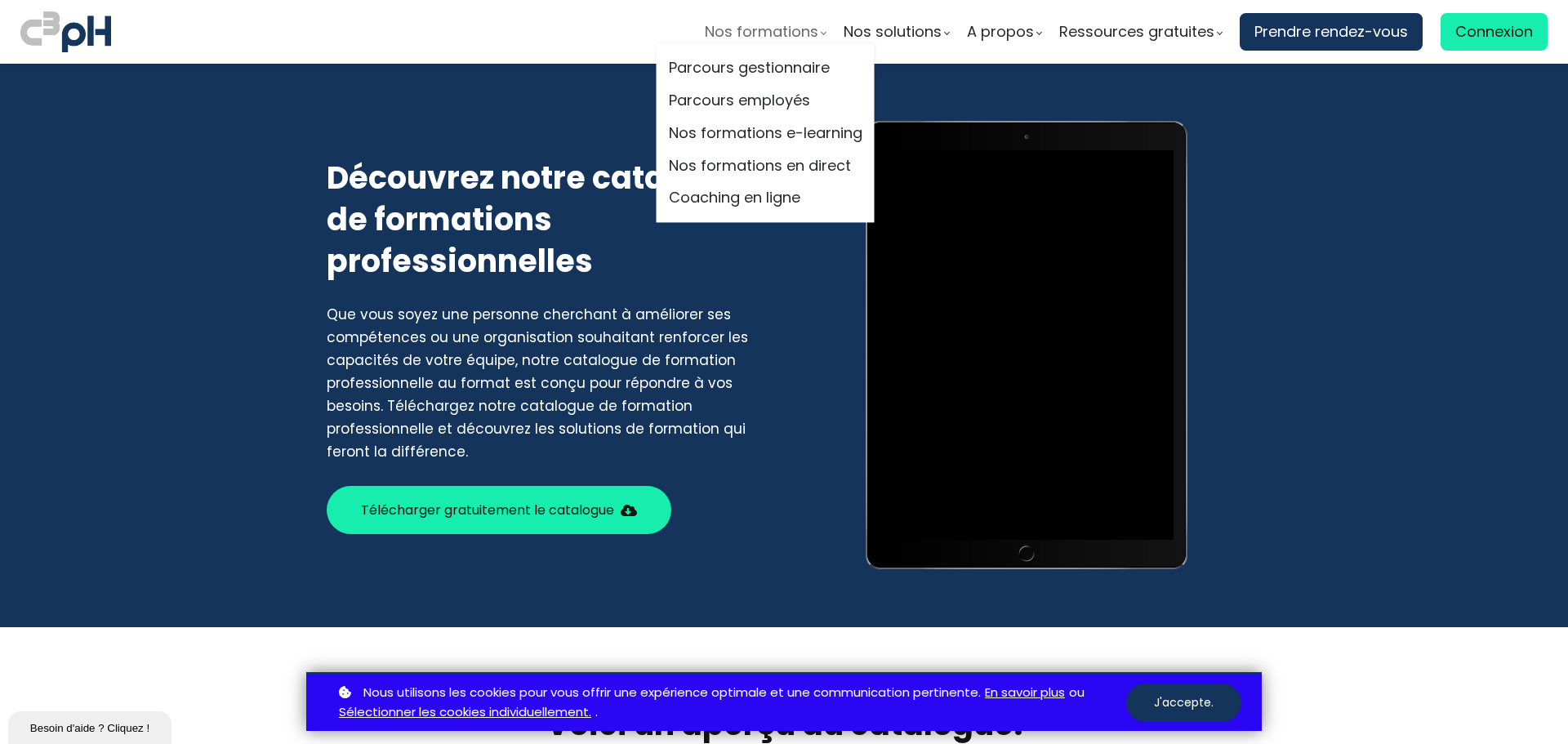
click at [720, 23] on span "Nos formations" at bounding box center [761, 32] width 114 height 25
click at [764, 165] on link "Nos formations en direct" at bounding box center [765, 166] width 193 height 25
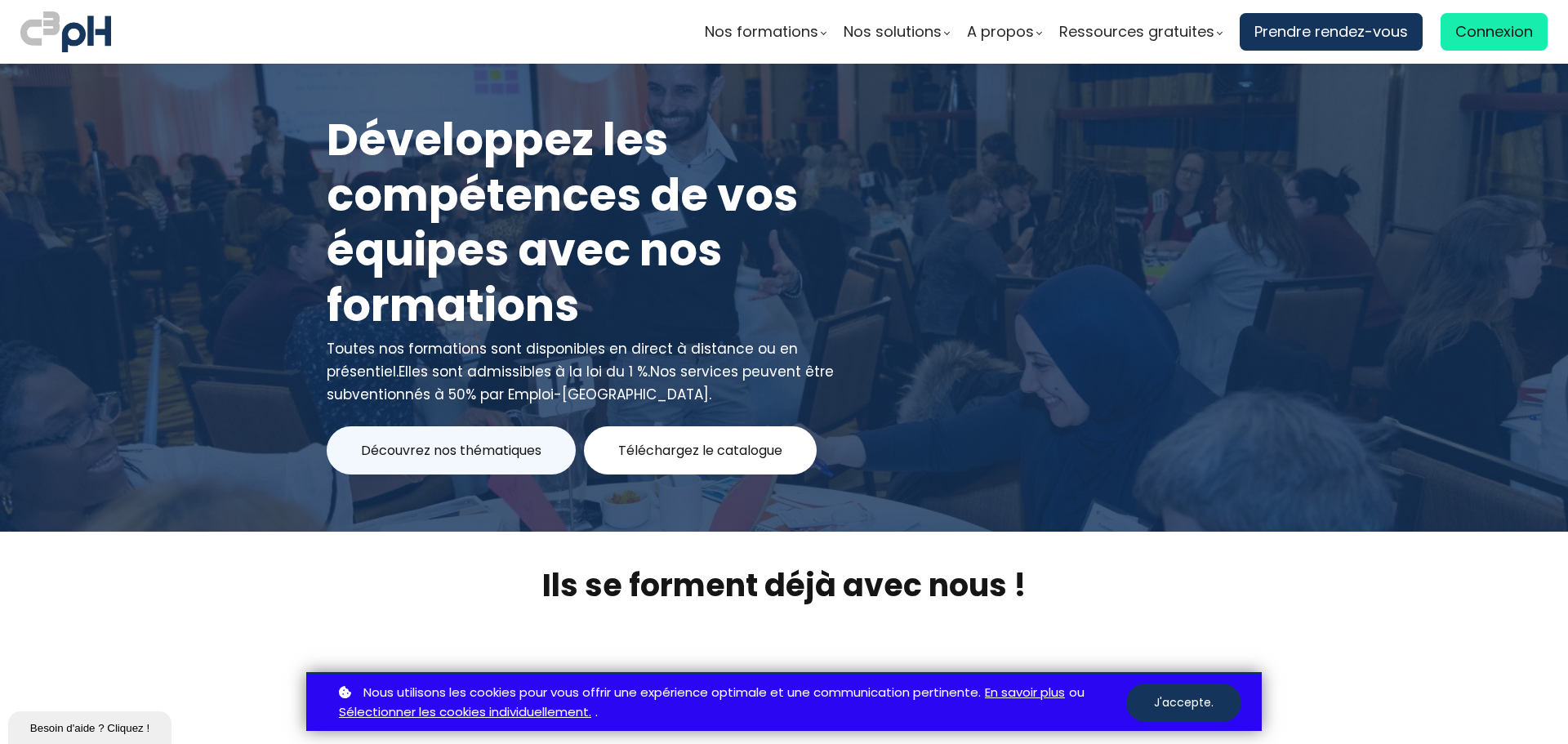
click at [667, 447] on span "Téléchargez le catalogue" at bounding box center [700, 450] width 164 height 20
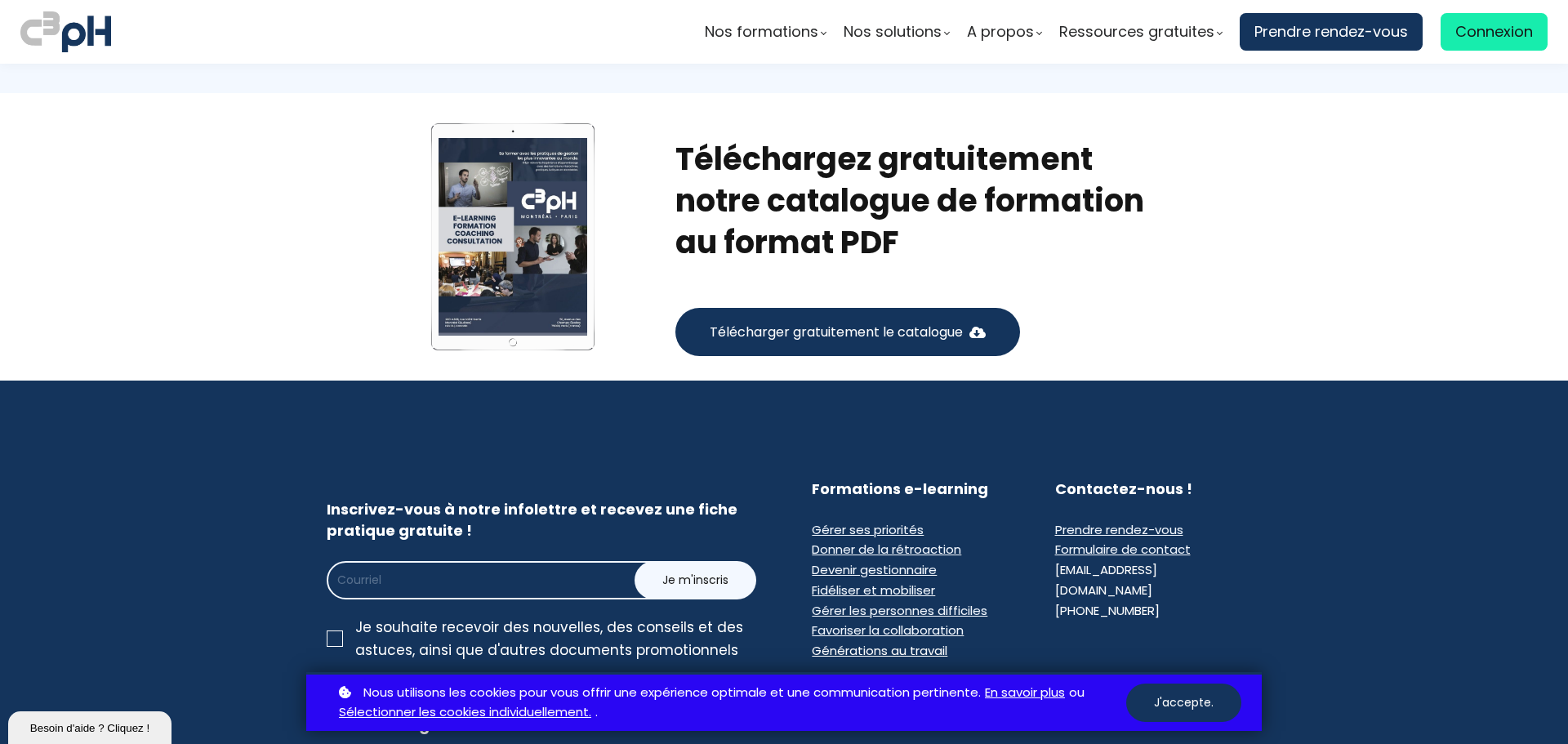
scroll to position [9644, 0]
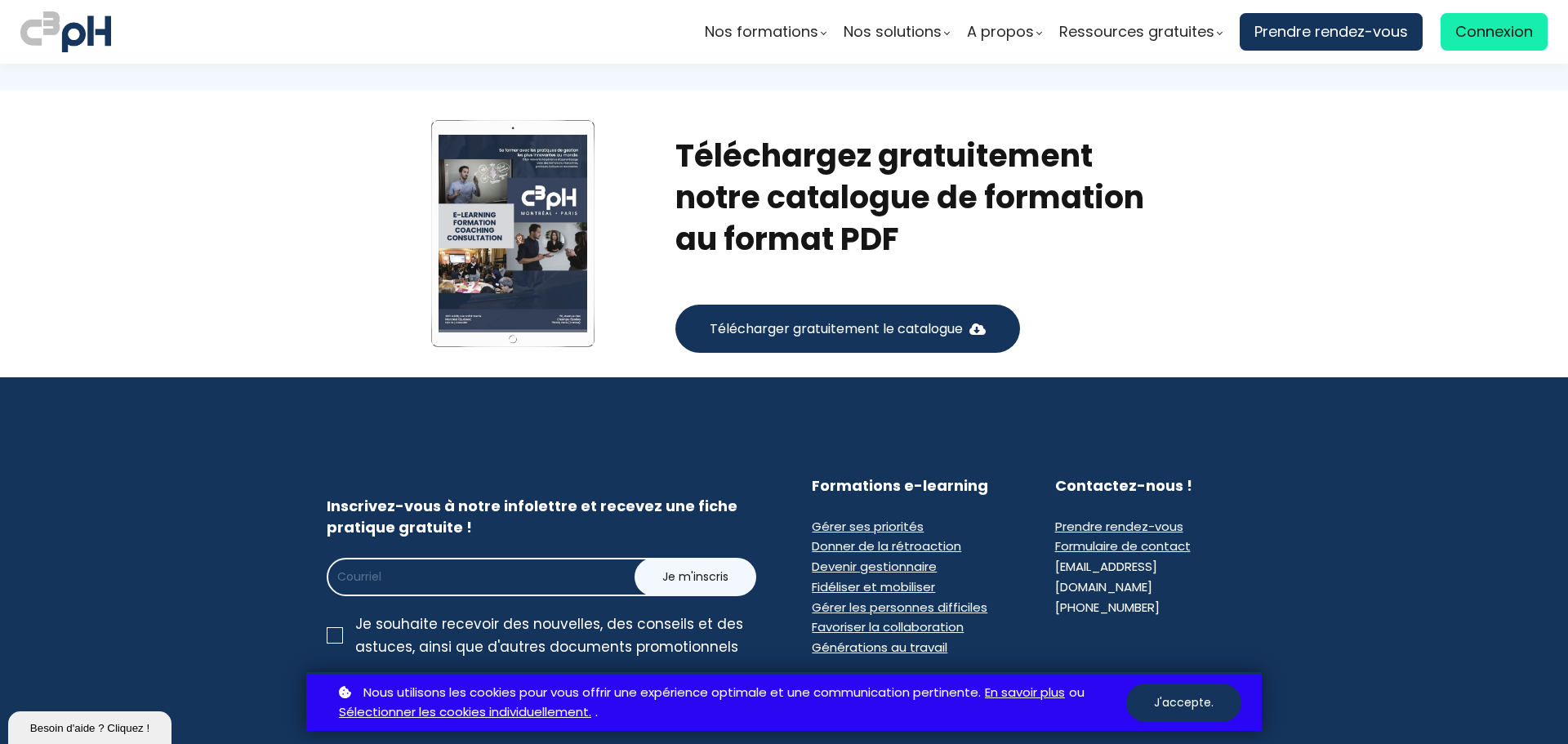
click at [753, 318] on span "Télécharger gratuitement le catalogue" at bounding box center [836, 328] width 253 height 20
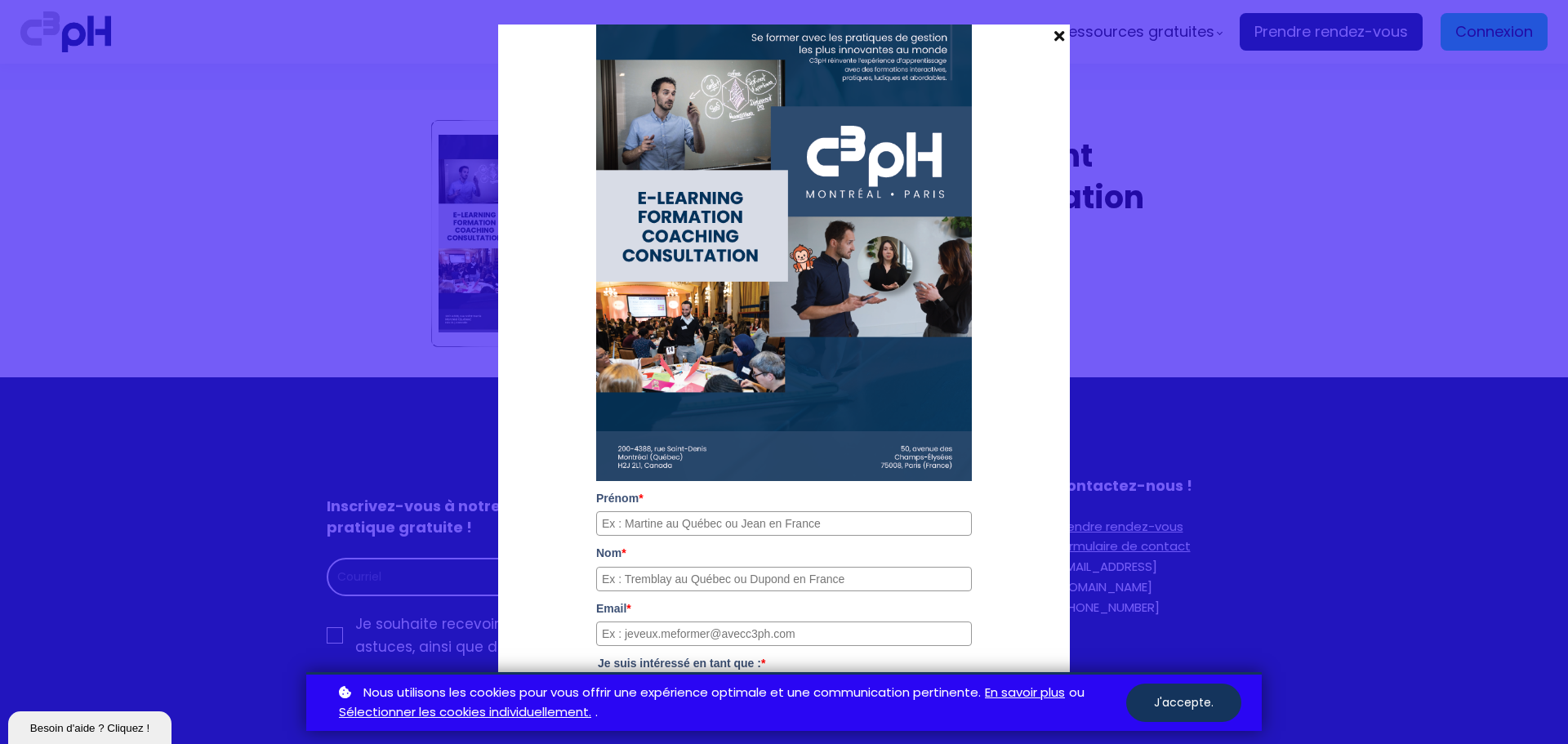
scroll to position [0, 0]
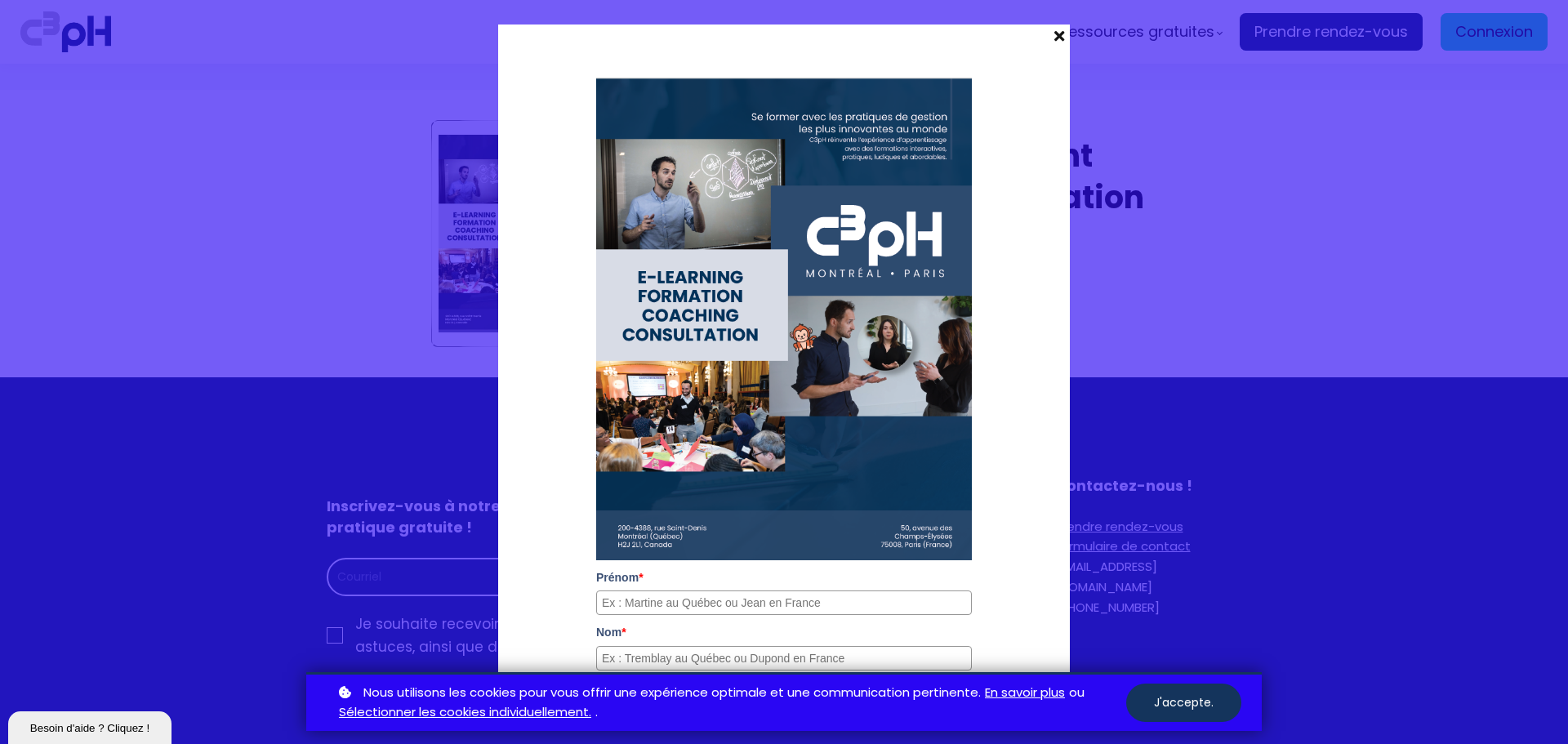
click at [1062, 37] on span at bounding box center [1059, 36] width 21 height 23
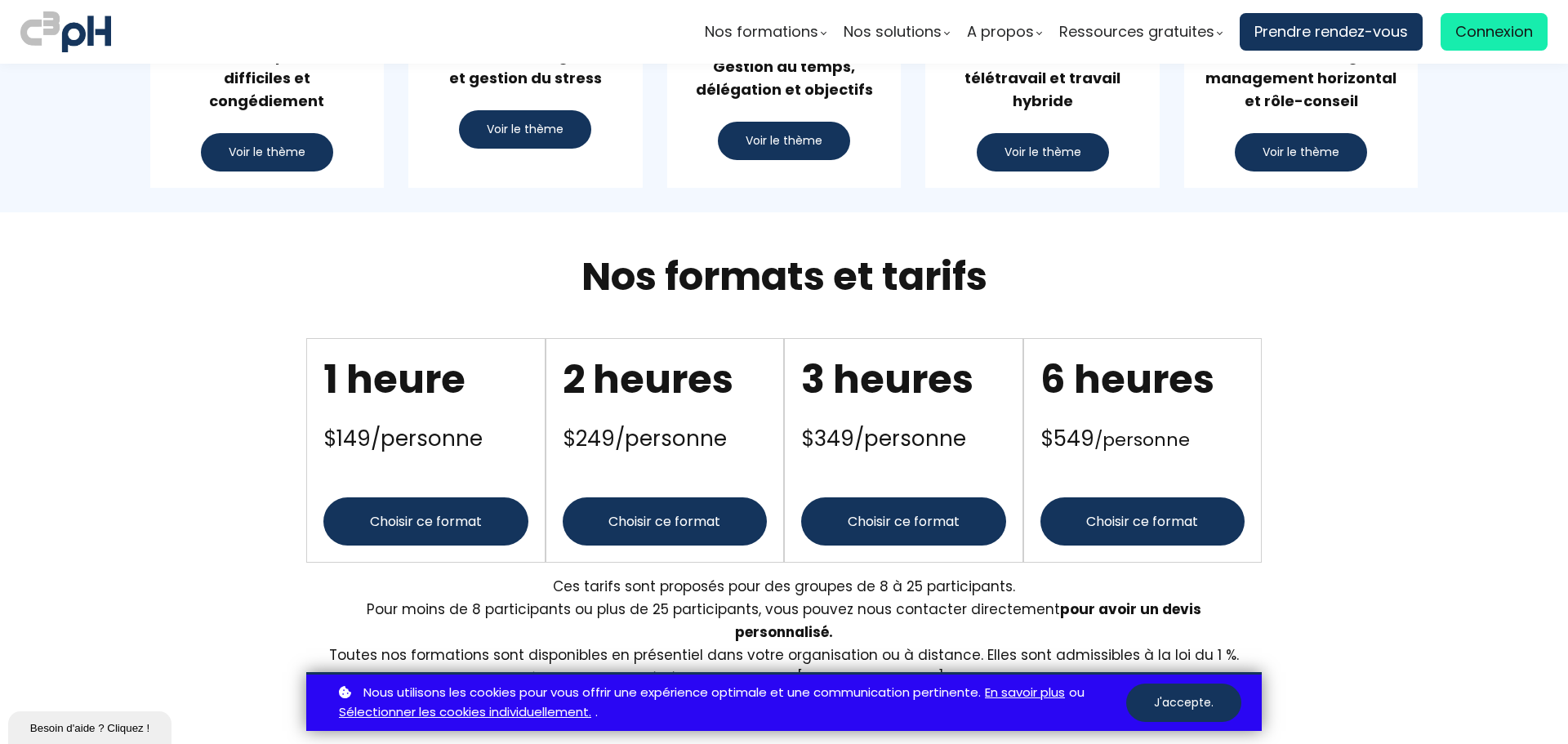
scroll to position [1551, 0]
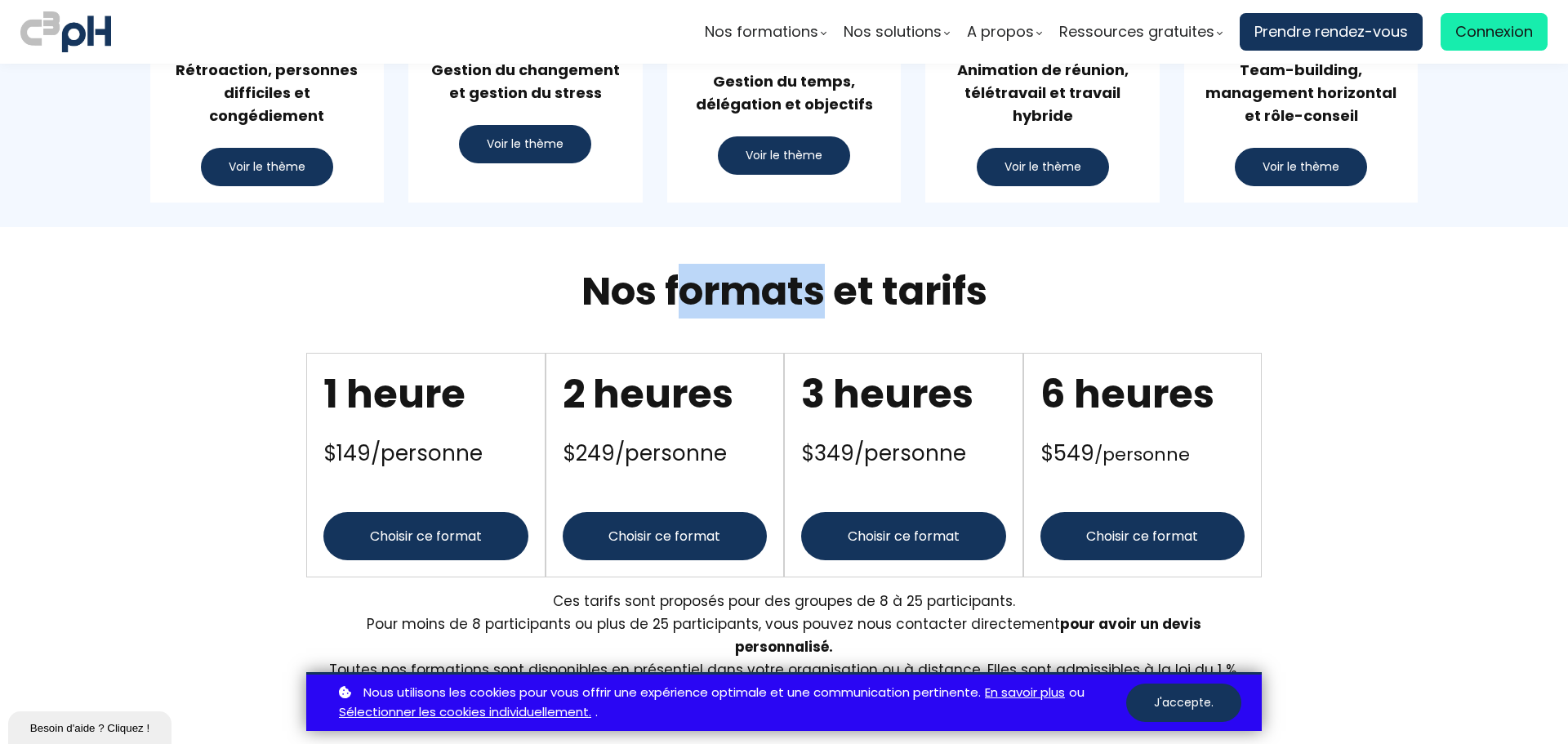
drag, startPoint x: 706, startPoint y: 292, endPoint x: 522, endPoint y: 324, distance: 186.8
click at [507, 259] on div "Nos formats et tarifs" at bounding box center [783, 271] width 955 height 33
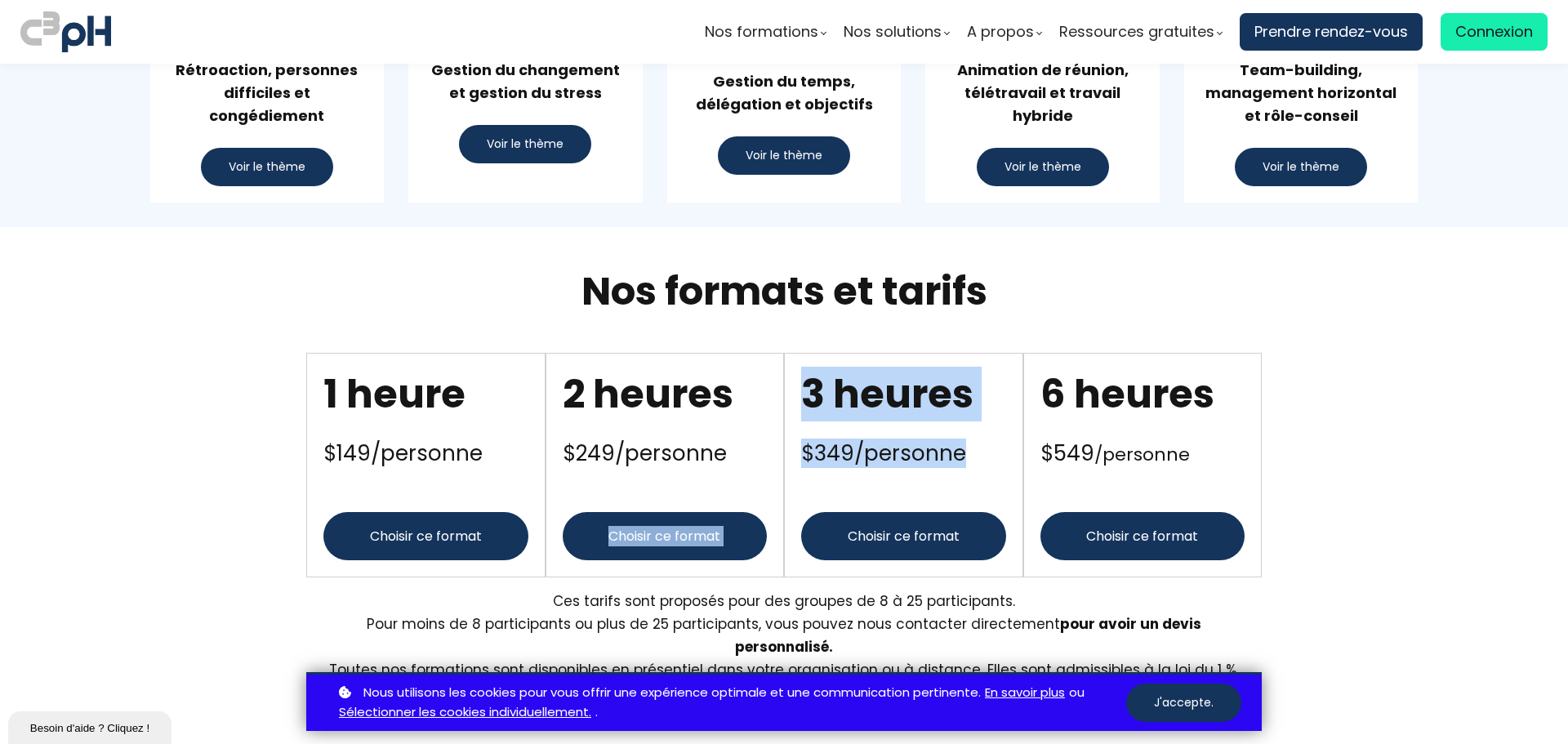
drag, startPoint x: 926, startPoint y: 461, endPoint x: 802, endPoint y: 460, distance: 124.0
click at [759, 459] on div "1 heure $149/personne Choisir ce format 2 heures $249/personne" at bounding box center [783, 465] width 955 height 225
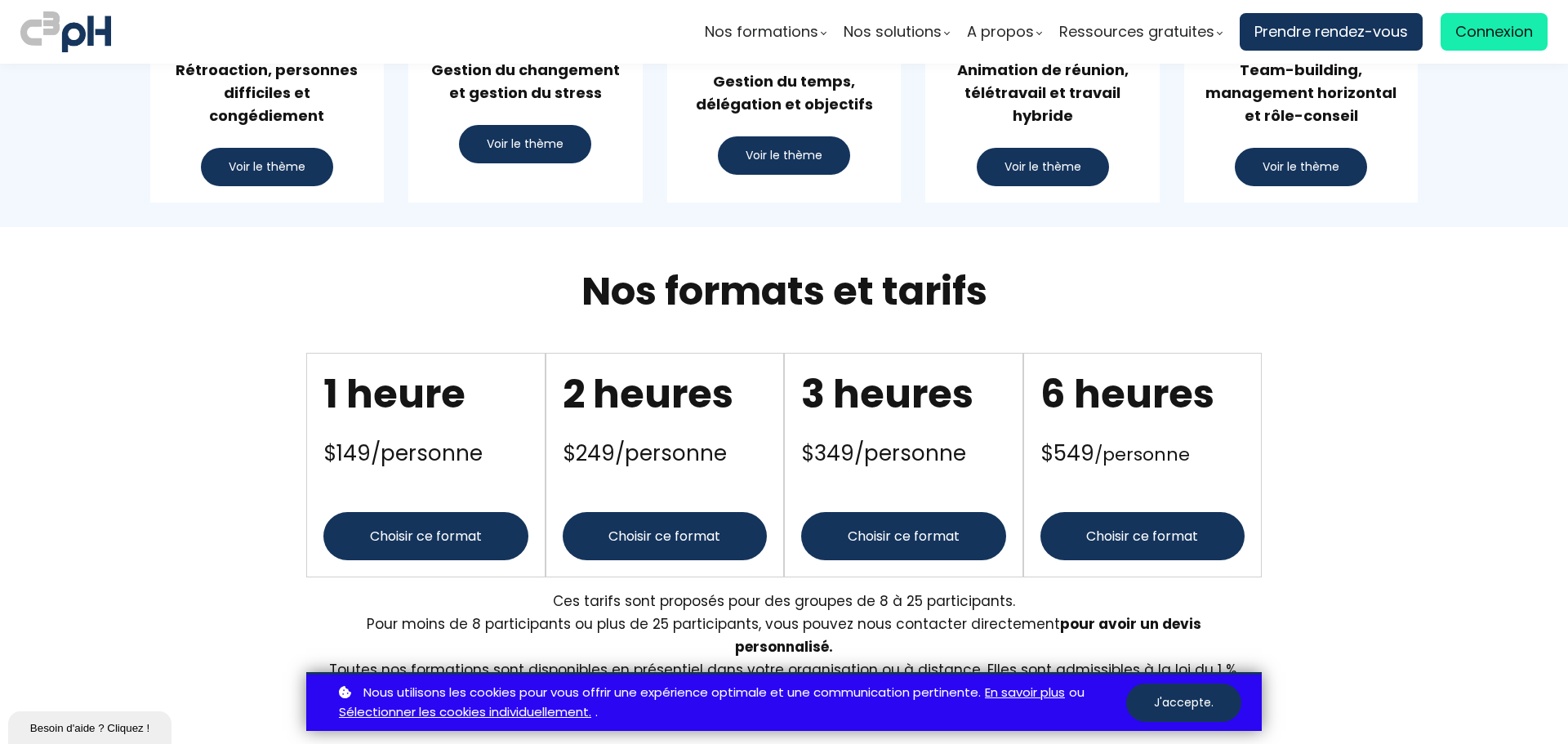
click at [1528, 417] on section "Nos formats et tarifs 1 heure $149/personne Choisir ce format" at bounding box center [784, 488] width 1568 height 525
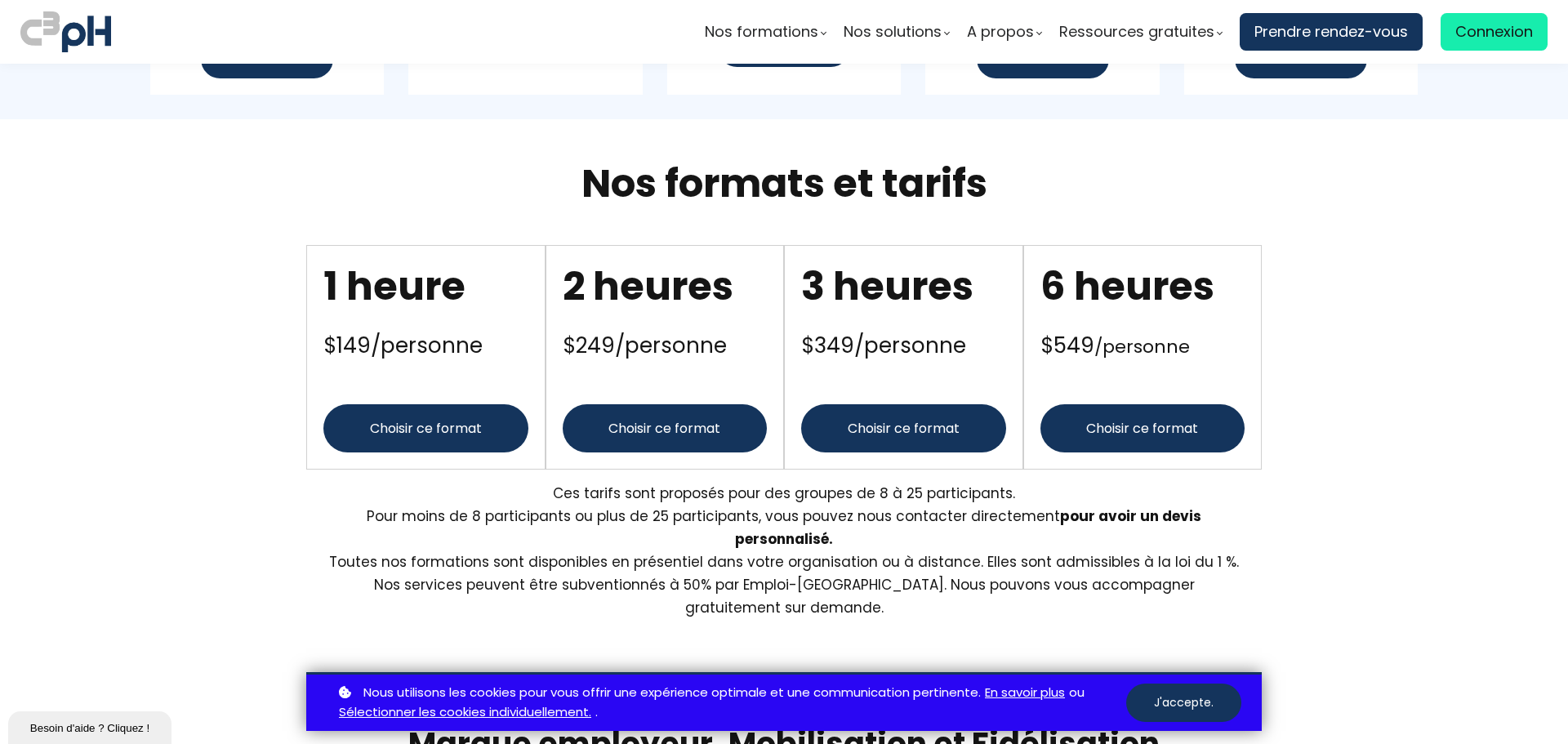
scroll to position [1630, 0]
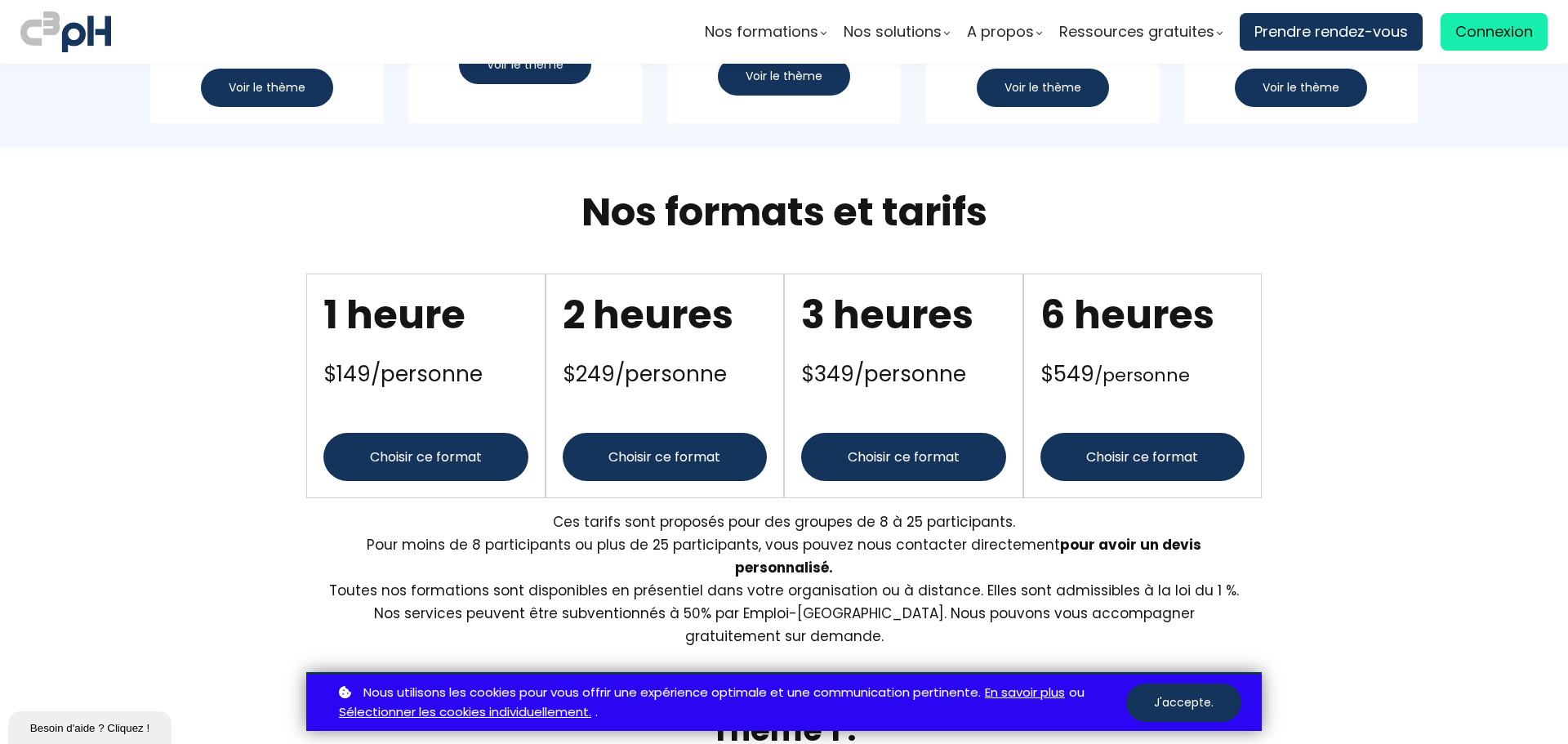
drag, startPoint x: 729, startPoint y: 209, endPoint x: 932, endPoint y: 196, distance: 203.4
click at [926, 196] on h1 "Nos formats et tarifs" at bounding box center [783, 212] width 915 height 49
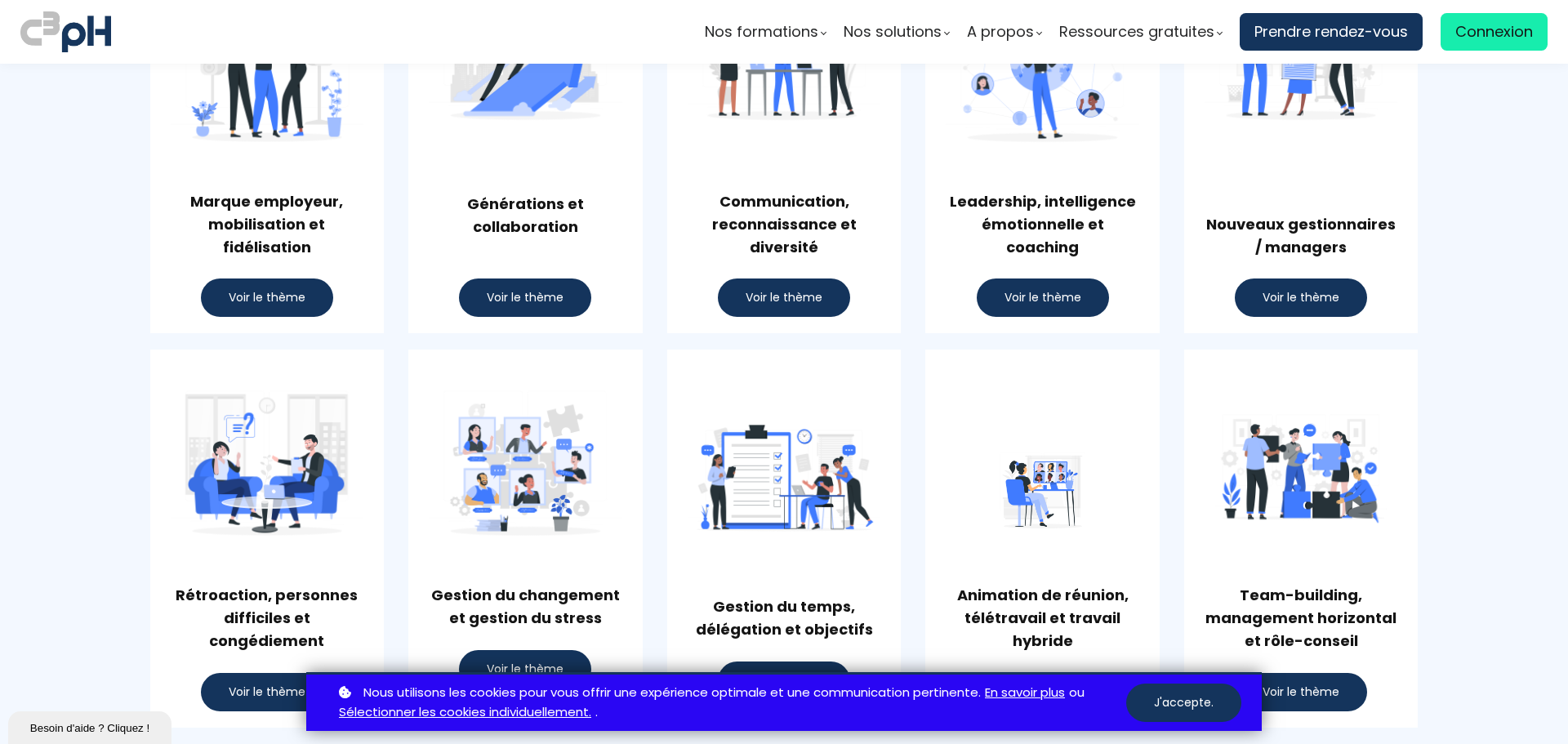
scroll to position [978, 0]
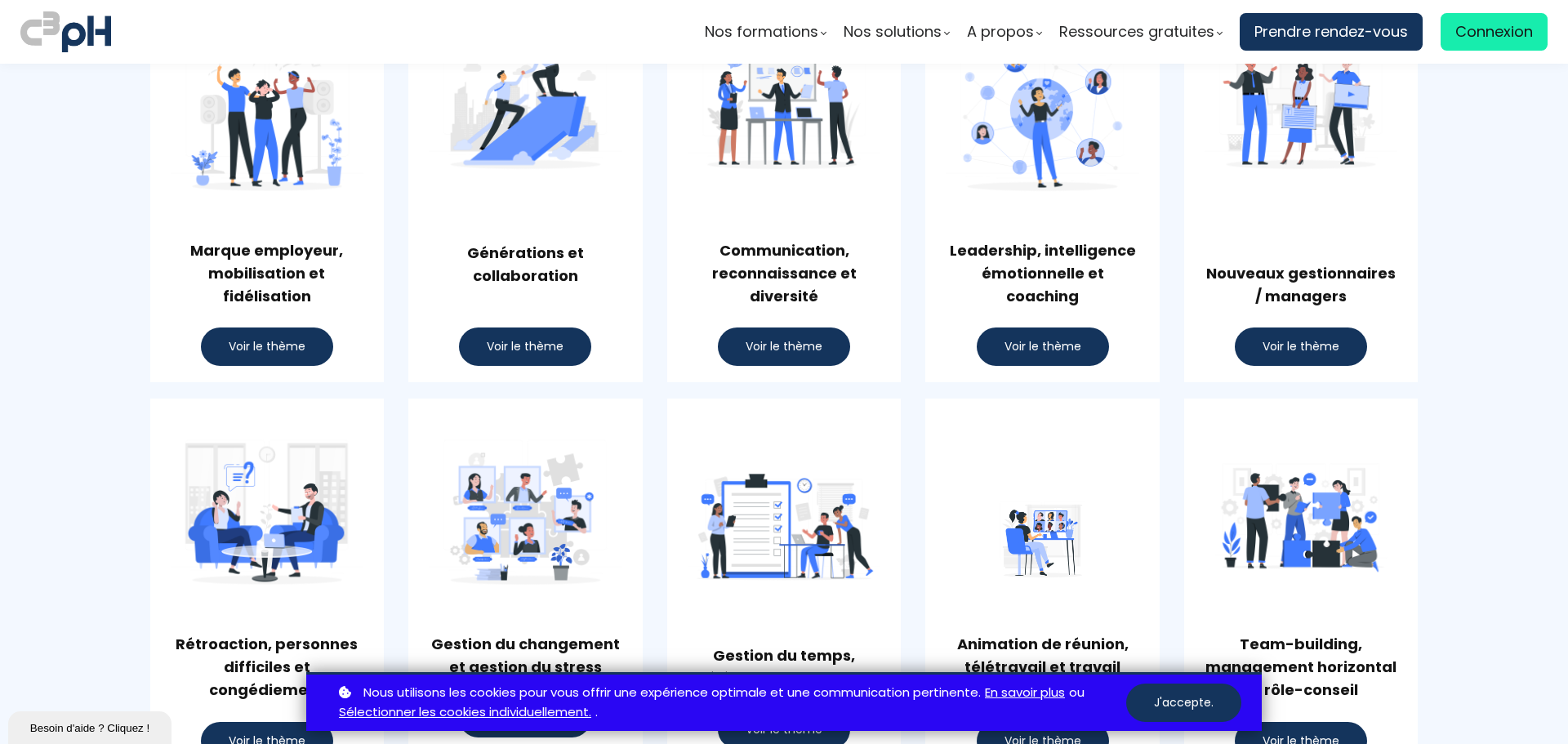
click at [87, 279] on div "Marque employeur, mobilisation et fidélisation Voir le thème Générations et col…" at bounding box center [784, 182] width 1527 height 399
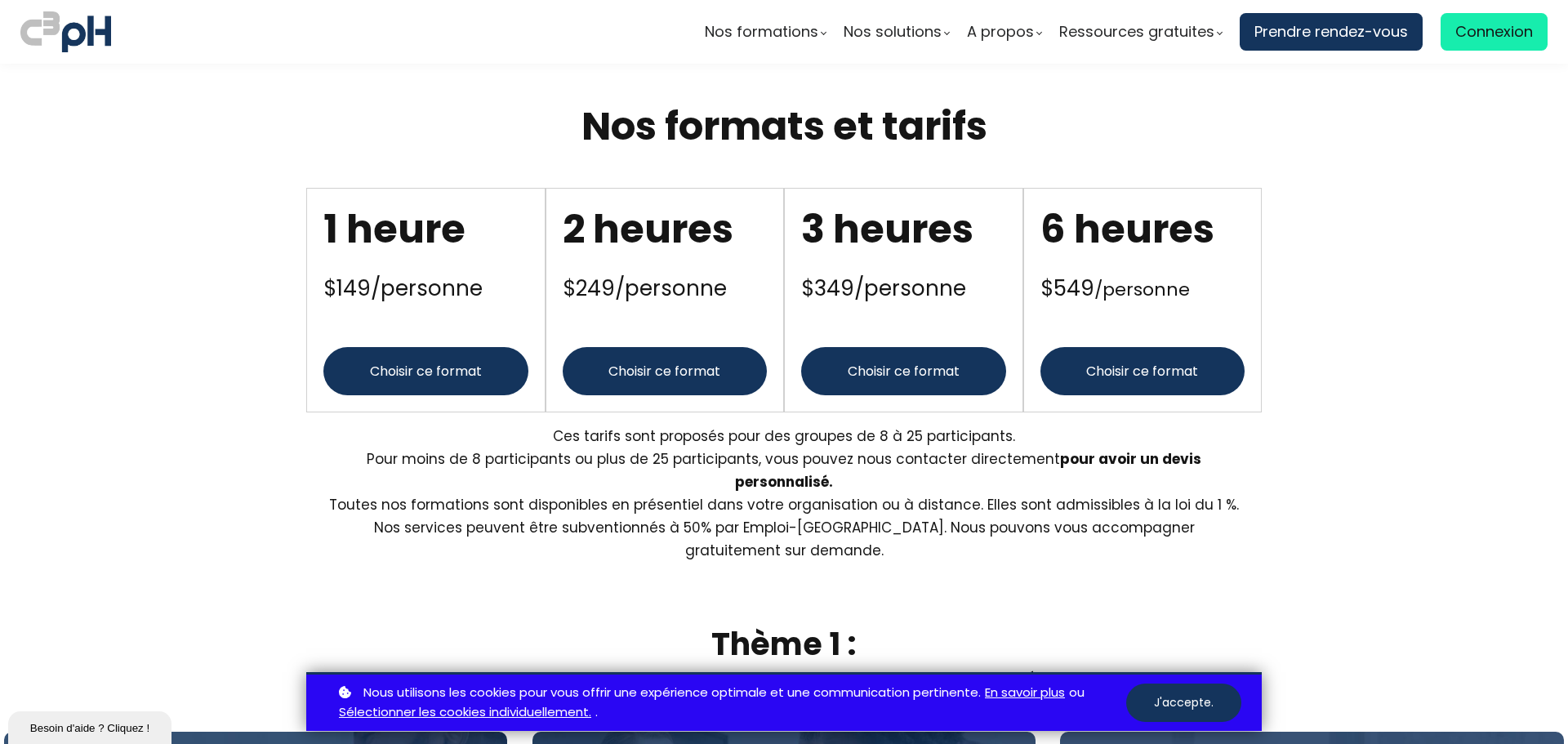
scroll to position [1386, 0]
